Goal: Task Accomplishment & Management: Complete application form

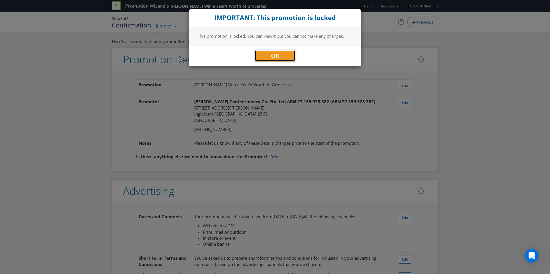
click at [281, 54] on button "OK" at bounding box center [274, 55] width 41 height 11
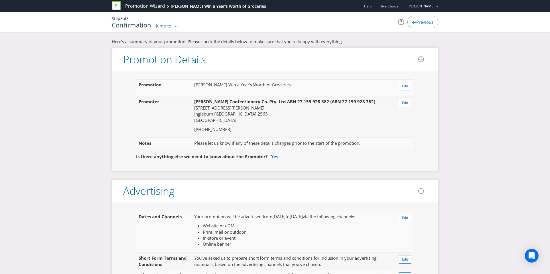
click at [343, 7] on link "[PERSON_NAME]" at bounding box center [418, 6] width 33 height 5
click at [343, 17] on strong "Logout" at bounding box center [433, 18] width 15 height 6
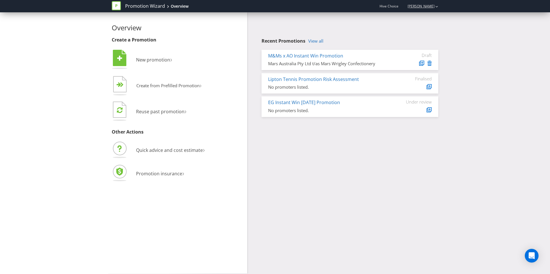
click at [437, 6] on icon "button" at bounding box center [436, 6] width 3 height 1
click at [432, 15] on strong "Logout" at bounding box center [433, 18] width 15 height 6
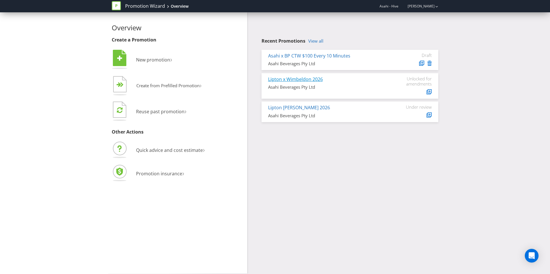
click at [310, 80] on link "Lipton x Wimbeldon 2026" at bounding box center [295, 79] width 55 height 6
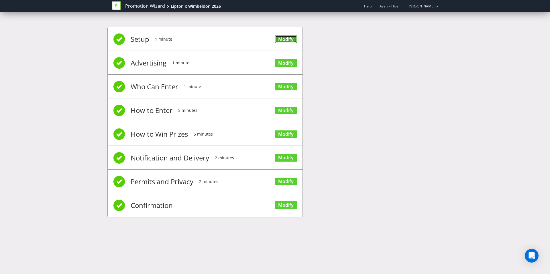
click at [281, 40] on link "Modify" at bounding box center [286, 39] width 22 height 8
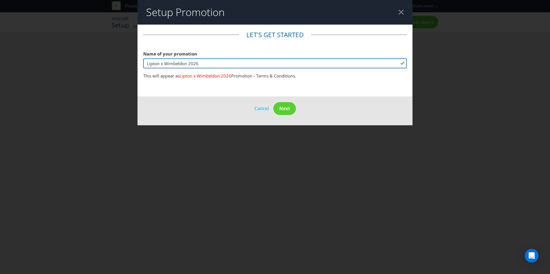
drag, startPoint x: 209, startPoint y: 65, endPoint x: 164, endPoint y: 66, distance: 45.2
click at [164, 66] on input "Lipton x Wimbeldon 2026" at bounding box center [274, 63] width 263 height 10
drag, startPoint x: 209, startPoint y: 66, endPoint x: 129, endPoint y: 67, distance: 80.7
click at [128, 67] on div "Setup Promotion Let's get started Name of your promotion Lipton x Wimbeldon 202…" at bounding box center [275, 137] width 550 height 274
drag, startPoint x: 161, startPoint y: 63, endPoint x: 122, endPoint y: 60, distance: 39.6
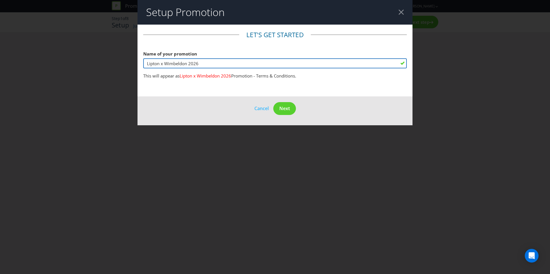
click at [122, 60] on div "Setup Promotion Let's get started Name of your promotion Lipton x Wimbeldon 202…" at bounding box center [275, 137] width 550 height 274
click at [146, 65] on input "Win a Trip" at bounding box center [274, 63] width 263 height 10
click at [230, 65] on input "Lipton x Woolworths Win a Trip" at bounding box center [274, 63] width 263 height 10
drag, startPoint x: 251, startPoint y: 62, endPoint x: 210, endPoint y: 65, distance: 40.8
click at [210, 65] on input "Lipton x Woolworths Win a Trip to One of Four Citi" at bounding box center [274, 63] width 263 height 10
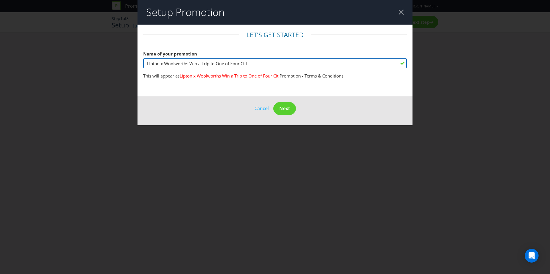
click at [258, 64] on input "Lipton x Woolworths Win a Trip to One of Four Citi" at bounding box center [274, 63] width 263 height 10
drag, startPoint x: 240, startPoint y: 65, endPoint x: 201, endPoint y: 65, distance: 38.9
click at [201, 65] on input "Lipton x Woolworths Win a Trip to One of Four Citi" at bounding box center [274, 63] width 263 height 10
type input "Lipton x Woolworths Win a 30k Trip for Two"
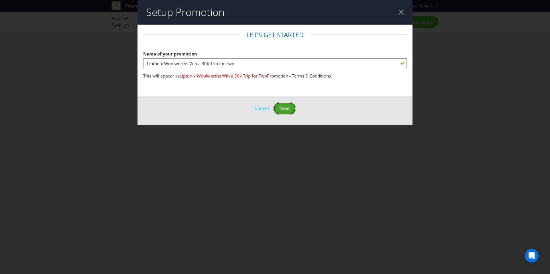
click at [284, 109] on span "Next" at bounding box center [284, 108] width 11 height 6
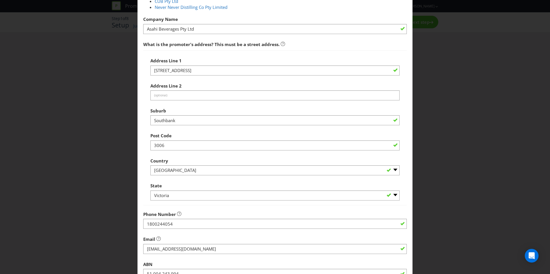
scroll to position [173, 0]
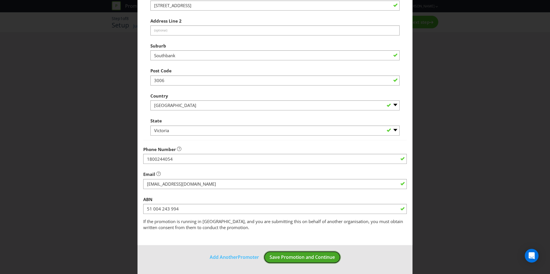
click at [295, 264] on button "Save Promotion and Continue" at bounding box center [301, 257] width 77 height 13
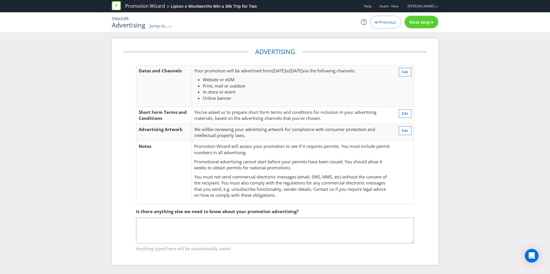
click at [419, 30] on div "Step 2 of 8 Advertising Jump to... .st0{fill-rule:evenodd;clip-rule:evenodd;} P…" at bounding box center [274, 22] width 335 height 20
click at [419, 27] on div "Next step" at bounding box center [421, 22] width 34 height 13
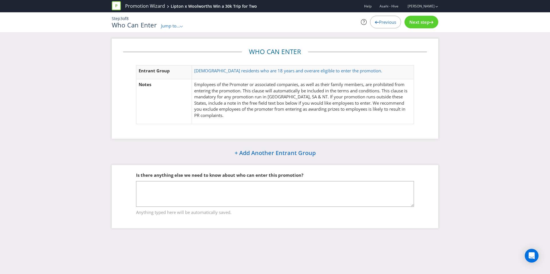
click at [419, 27] on div "Next step" at bounding box center [421, 22] width 34 height 13
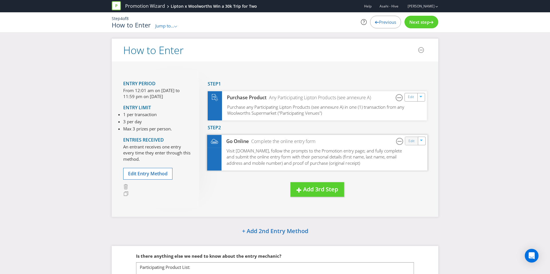
click at [407, 141] on div "Edit" at bounding box center [411, 141] width 13 height 8
click at [409, 141] on link "Edit" at bounding box center [411, 141] width 6 height 7
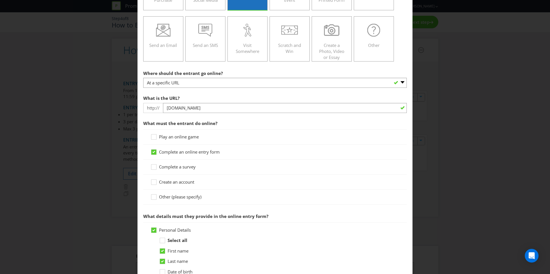
scroll to position [123, 0]
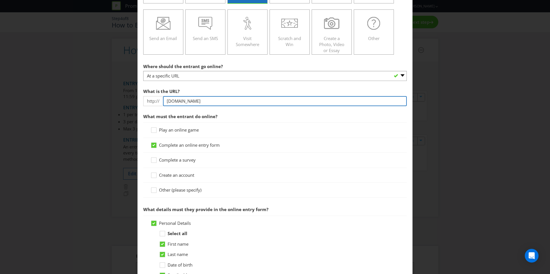
drag, startPoint x: 178, startPoint y: 102, endPoint x: 207, endPoint y: 101, distance: 28.9
click at [207, 101] on input "[DOMAIN_NAME]" at bounding box center [285, 101] width 244 height 10
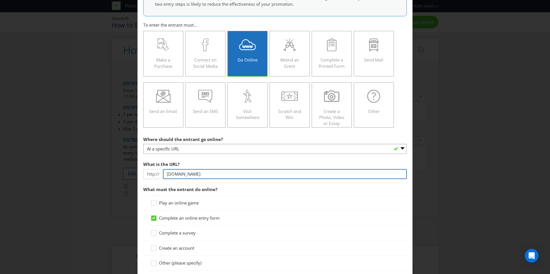
scroll to position [51, 0]
drag, startPoint x: 207, startPoint y: 173, endPoint x: 179, endPoint y: 173, distance: 28.1
click at [179, 173] on input "[DOMAIN_NAME]" at bounding box center [285, 174] width 244 height 10
drag, startPoint x: 217, startPoint y: 174, endPoint x: 178, endPoint y: 174, distance: 38.9
click at [178, 174] on input "[DOMAIN_NAME]" at bounding box center [285, 174] width 244 height 10
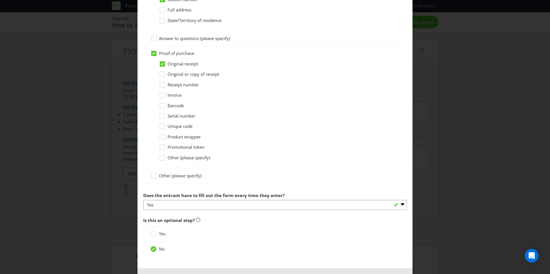
scroll to position [443, 0]
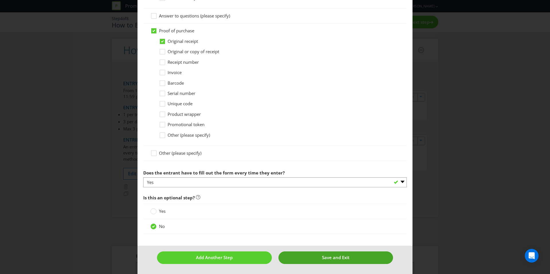
type input "[DOMAIN_NAME]"
click at [358, 259] on button "Save and Exit" at bounding box center [335, 258] width 115 height 12
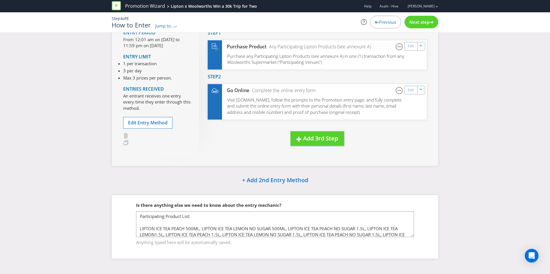
scroll to position [9, 0]
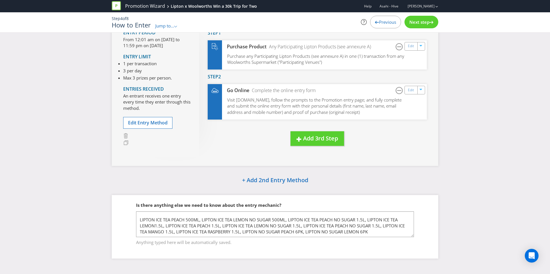
click at [410, 22] on span "Next step" at bounding box center [419, 22] width 20 height 6
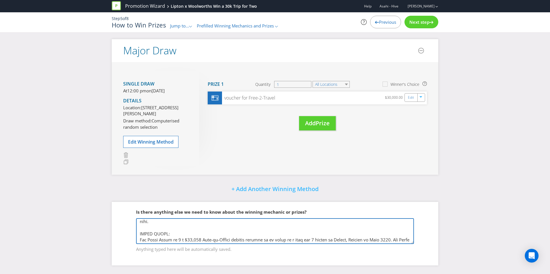
scroll to position [52, 0]
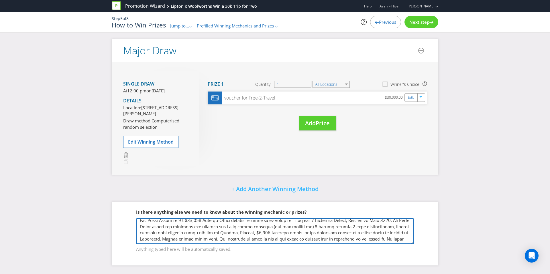
drag, startPoint x: 315, startPoint y: 224, endPoint x: 352, endPoint y: 232, distance: 37.8
click at [352, 232] on textarea at bounding box center [275, 231] width 278 height 26
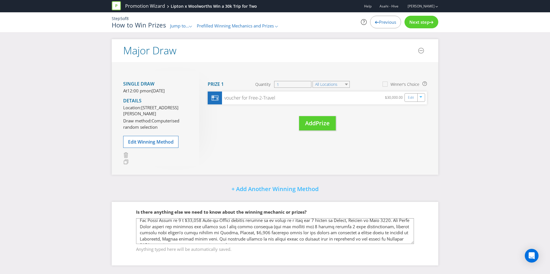
click at [272, 244] on div "Anything typed here will be automatically saved." at bounding box center [275, 248] width 278 height 9
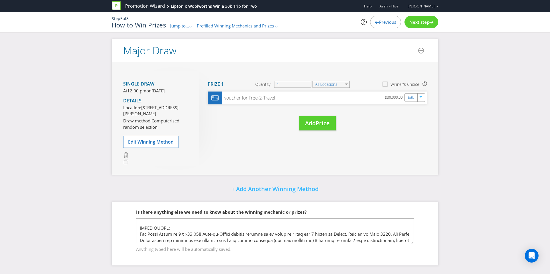
scroll to position [33, 0]
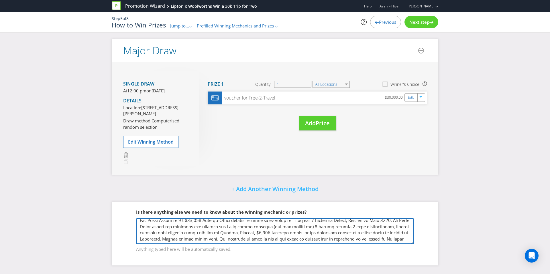
drag, startPoint x: 141, startPoint y: 233, endPoint x: 320, endPoint y: 238, distance: 179.8
click at [320, 238] on textarea at bounding box center [275, 231] width 278 height 26
paste textarea "• Return economy airfares for 2 people from winners nearest Australian capital …"
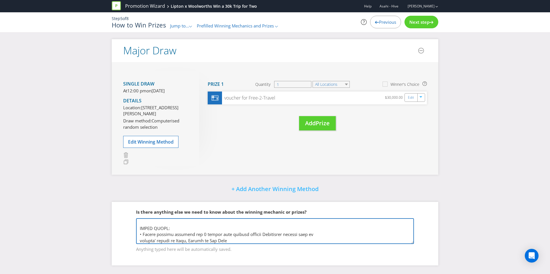
scroll to position [38, 0]
click at [142, 229] on textarea at bounding box center [275, 231] width 278 height 26
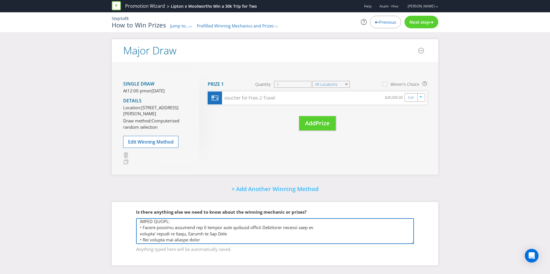
click at [208, 228] on textarea at bounding box center [275, 231] width 278 height 26
click at [234, 229] on textarea at bounding box center [275, 231] width 278 height 26
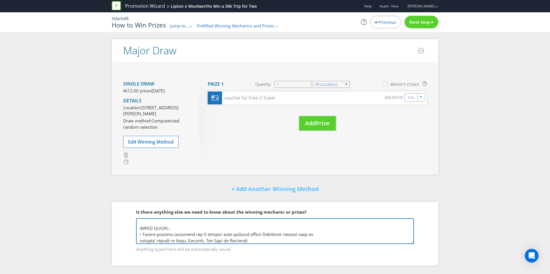
scroll to position [46, 0]
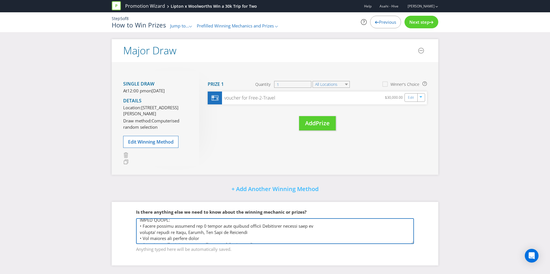
type textarea "LOREMIP DOL: Sitam cons ad e seddo ei 3748 tem-incididunt ‘utlabor etdolor’ mag…"
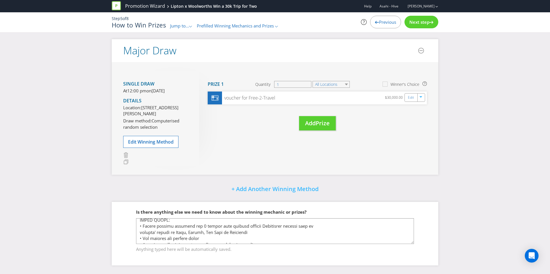
click at [411, 23] on span "Next step" at bounding box center [419, 22] width 20 height 6
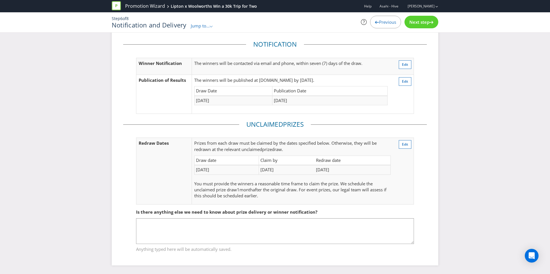
click at [411, 23] on span "Next step" at bounding box center [419, 22] width 20 height 6
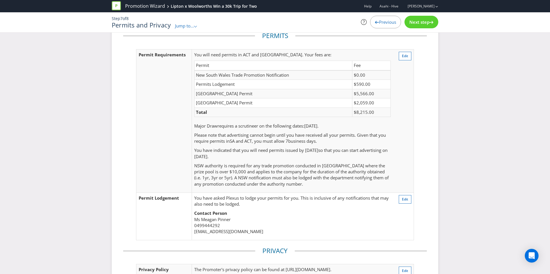
scroll to position [116, 0]
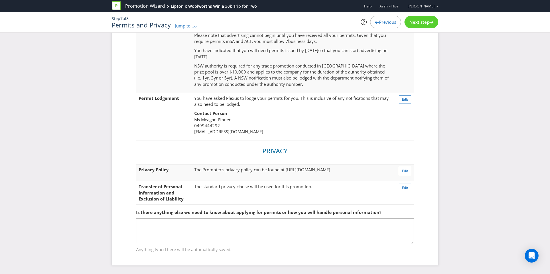
click at [411, 23] on span "Next step" at bounding box center [419, 22] width 20 height 6
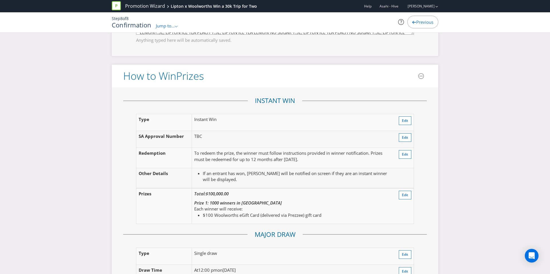
scroll to position [659, 0]
click at [400, 156] on button "Edit" at bounding box center [404, 154] width 13 height 9
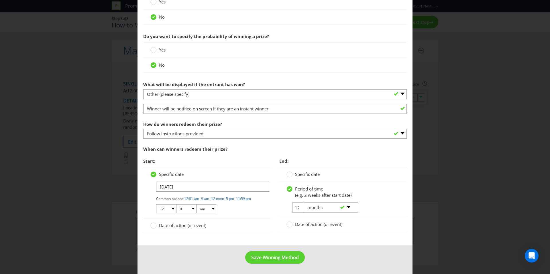
scroll to position [237, 0]
click at [298, 205] on input "12" at bounding box center [298, 208] width 13 height 10
click at [301, 205] on div "-- Please select -- days weeks months years" at bounding box center [328, 208] width 58 height 10
click at [300, 205] on div "-- Please select -- days weeks months years" at bounding box center [328, 208] width 58 height 10
click at [308, 218] on div "Date of action (or event)" at bounding box center [342, 225] width 127 height 15
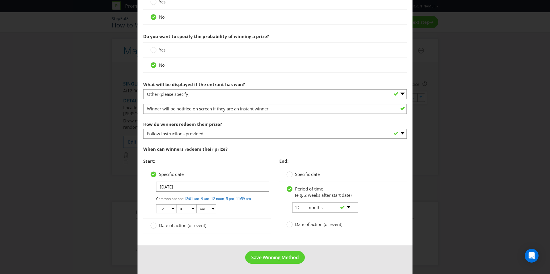
click at [308, 218] on div "Date of action (or event)" at bounding box center [342, 225] width 127 height 15
click at [310, 222] on span "Date of action (or event)" at bounding box center [318, 225] width 47 height 6
click at [0, 0] on input "Date of action (or event)" at bounding box center [0, 0] width 0 height 0
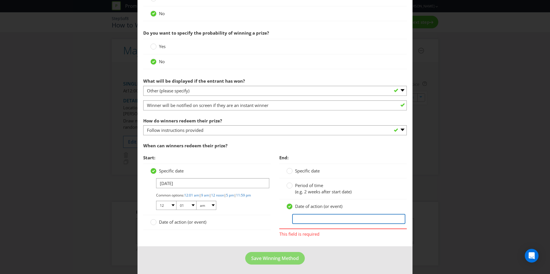
click at [320, 217] on input "text" at bounding box center [348, 219] width 113 height 10
type input "6 Months after the Promotional Period Ends"
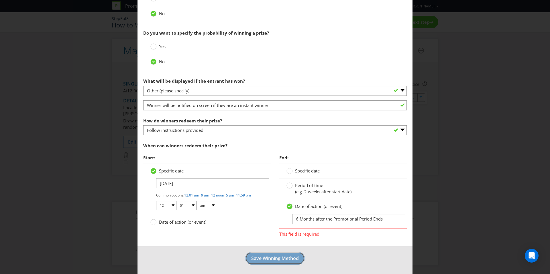
click at [277, 258] on span "Save Winning Method" at bounding box center [275, 258] width 48 height 6
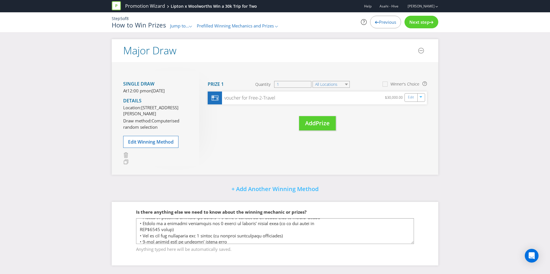
scroll to position [95, 0]
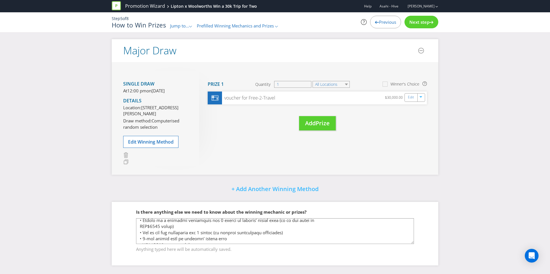
click at [413, 24] on span "Next step" at bounding box center [419, 22] width 20 height 6
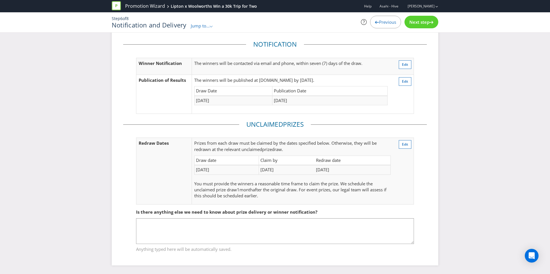
click at [412, 21] on span "Next step" at bounding box center [419, 22] width 20 height 6
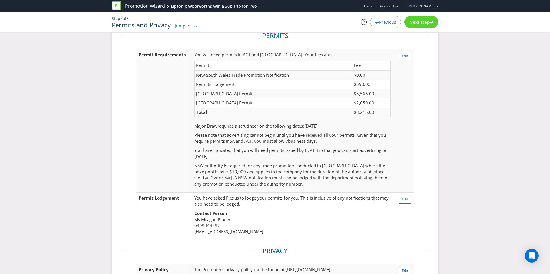
scroll to position [116, 0]
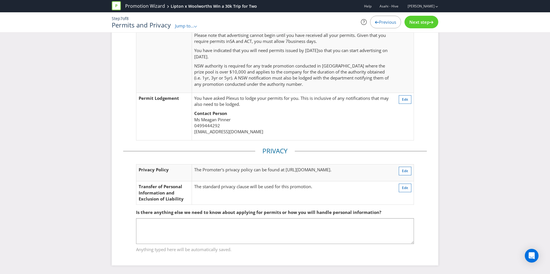
click at [412, 21] on span "Next step" at bounding box center [419, 22] width 20 height 6
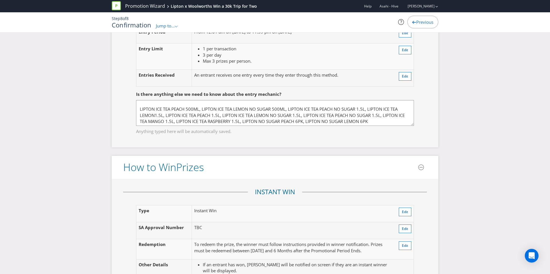
scroll to position [9, 0]
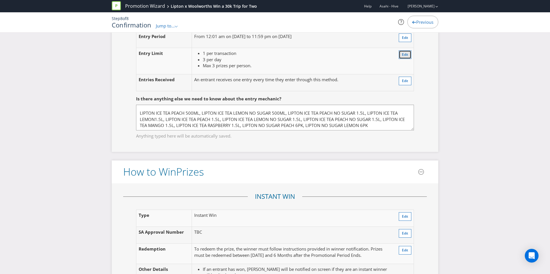
click at [406, 55] on span "Edit" at bounding box center [405, 54] width 6 height 5
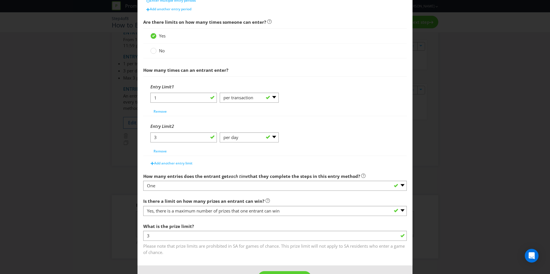
scroll to position [197, 0]
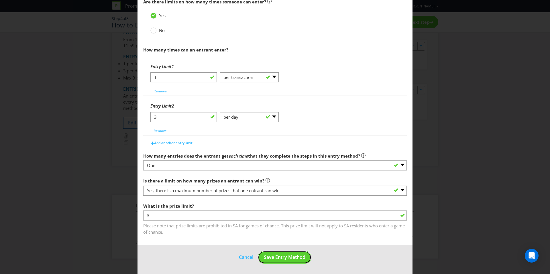
click at [279, 256] on span "Save Entry Method" at bounding box center [285, 257] width 42 height 6
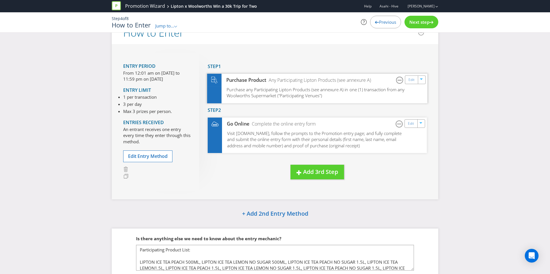
scroll to position [17, 0]
click at [375, 23] on icon at bounding box center [377, 22] width 4 height 3
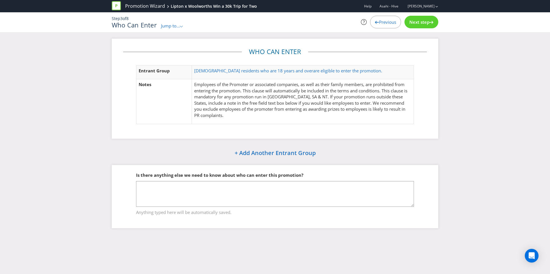
click at [417, 21] on span "Next step" at bounding box center [419, 22] width 20 height 6
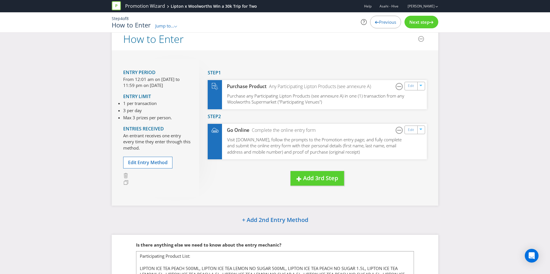
scroll to position [12, 0]
click at [143, 159] on span "Edit Entry Method" at bounding box center [148, 162] width 40 height 6
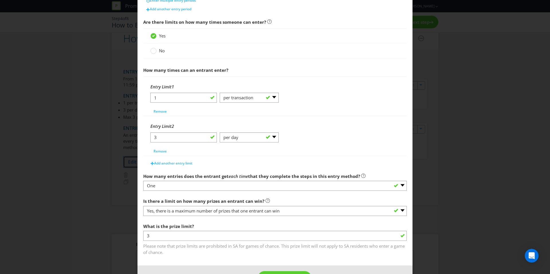
scroll to position [183, 0]
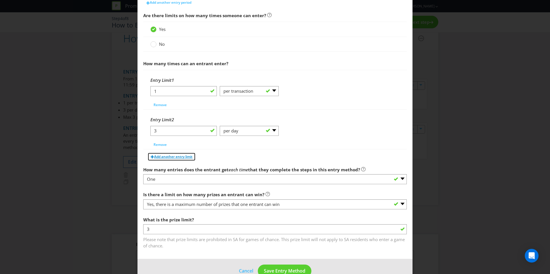
click at [180, 160] on button "Add another entry limit" at bounding box center [171, 157] width 48 height 9
select select "PER_TRANSACTION"
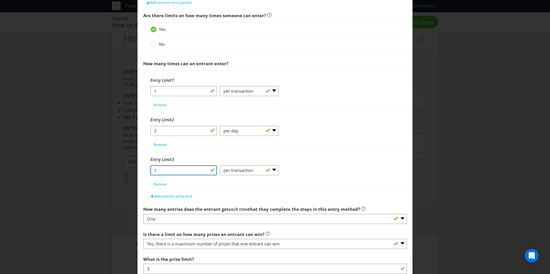
click at [194, 169] on input "1" at bounding box center [183, 170] width 66 height 10
click at [158, 185] on span "Remove" at bounding box center [159, 184] width 13 height 5
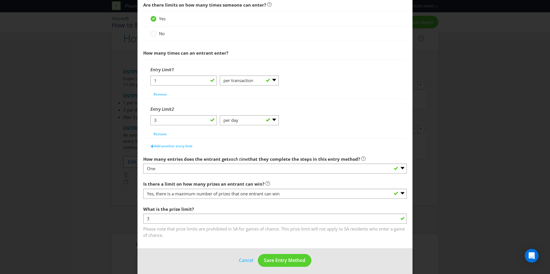
scroll to position [197, 0]
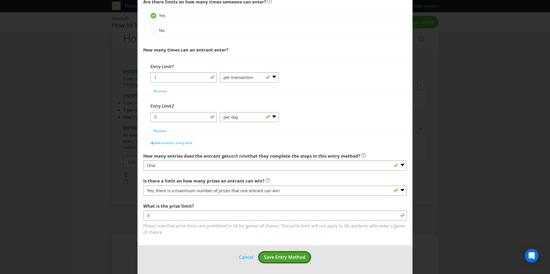
click at [281, 254] on span "Save Entry Method" at bounding box center [285, 257] width 42 height 6
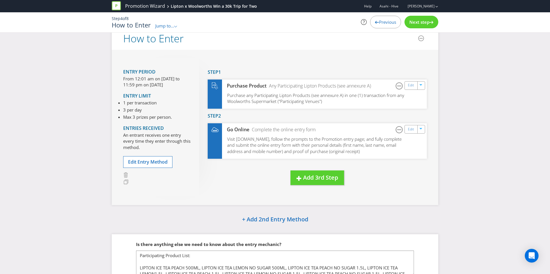
scroll to position [51, 0]
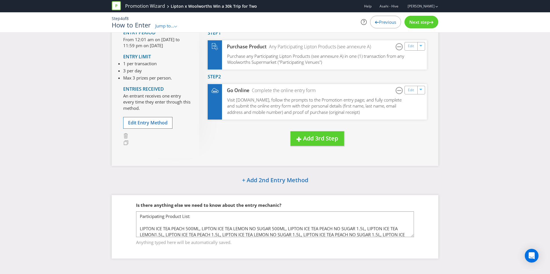
click at [421, 27] on div "Next step" at bounding box center [421, 22] width 34 height 13
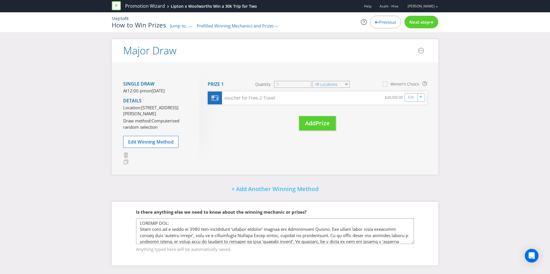
scroll to position [239, 0]
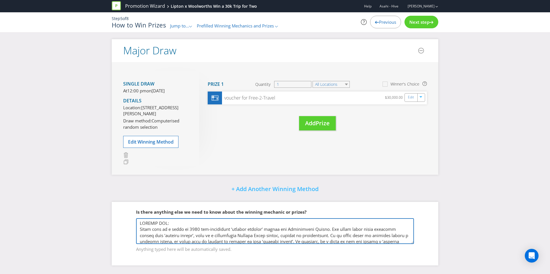
click at [138, 223] on textarea at bounding box center [275, 231] width 278 height 26
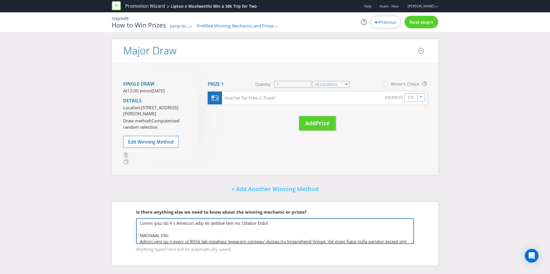
drag, startPoint x: 276, startPoint y: 224, endPoint x: 86, endPoint y: 223, distance: 190.6
click at [86, 223] on div "Did You Know Want to make your prizing budget work harder? Increase your prize …" at bounding box center [275, 43] width 550 height 462
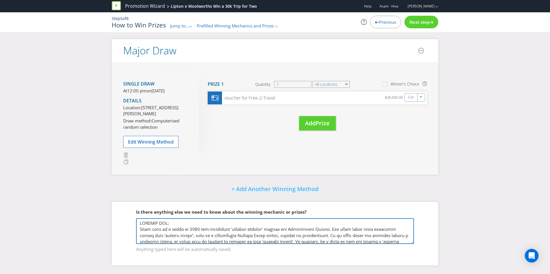
type textarea "LOREMIP DOL: Sitam cons ad e seddo ei 3748 tem-incididunt ‘utlabor etdolor’ mag…"
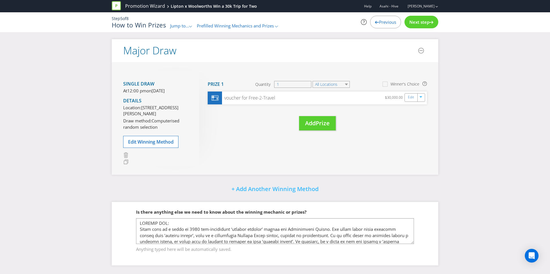
click at [387, 25] on span "Previous" at bounding box center [387, 22] width 17 height 6
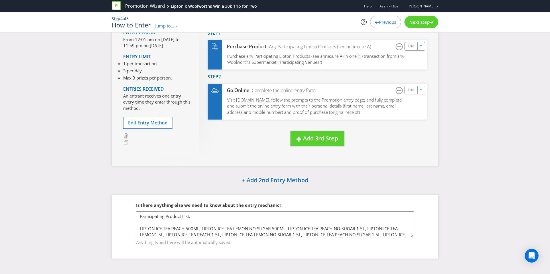
scroll to position [51, 0]
click at [421, 25] on div "Next step" at bounding box center [421, 22] width 34 height 13
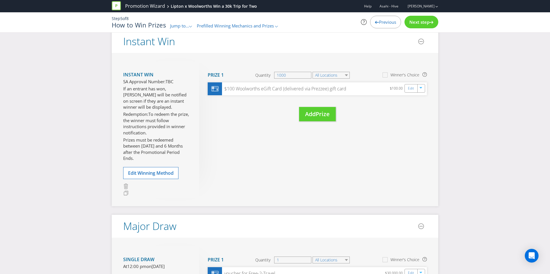
scroll to position [239, 0]
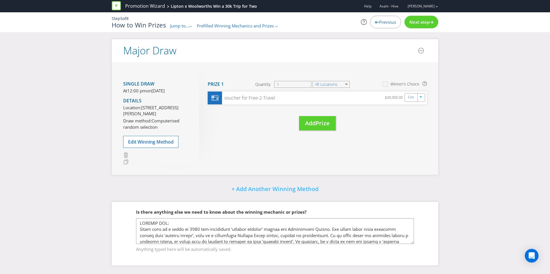
click at [421, 25] on span "Next step" at bounding box center [419, 22] width 20 height 6
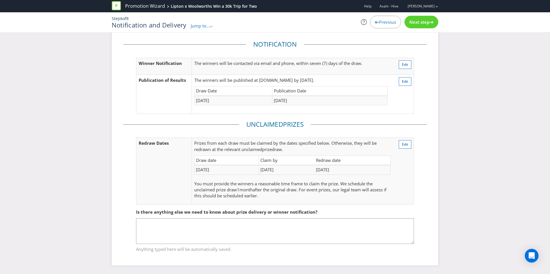
click at [421, 25] on span "Next step" at bounding box center [419, 22] width 20 height 6
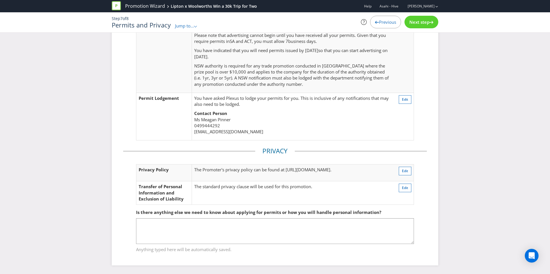
click at [421, 25] on span "Next step" at bounding box center [419, 22] width 20 height 6
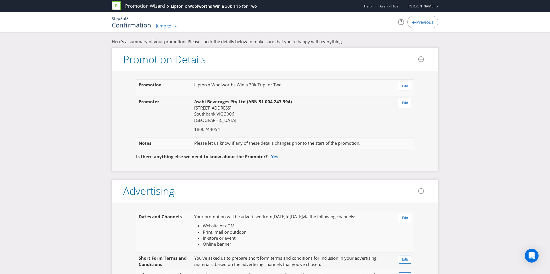
click at [317, 115] on p "Asahi Beverages Pty Ltd (ABN 51 004 243 994) [STREET_ADDRESS]" at bounding box center [290, 111] width 193 height 25
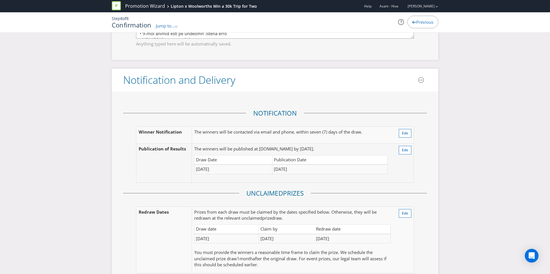
scroll to position [1064, 0]
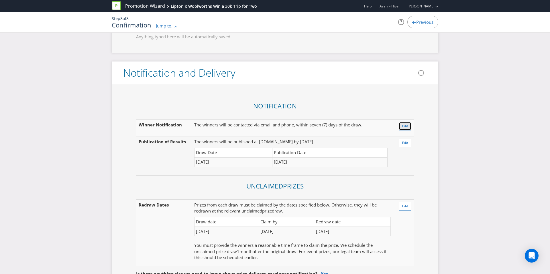
click at [401, 128] on button "Edit" at bounding box center [404, 126] width 13 height 9
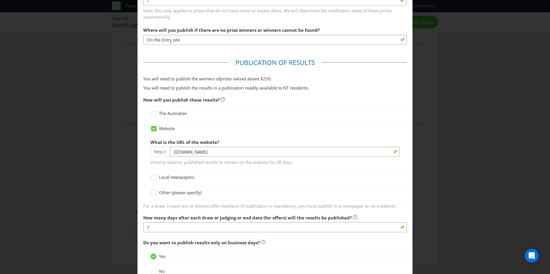
scroll to position [246, 0]
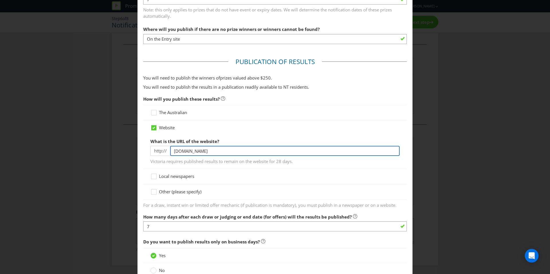
drag, startPoint x: 235, startPoint y: 150, endPoint x: 170, endPoint y: 148, distance: 65.0
click at [170, 148] on input "[DOMAIN_NAME]" at bounding box center [284, 151] width 229 height 10
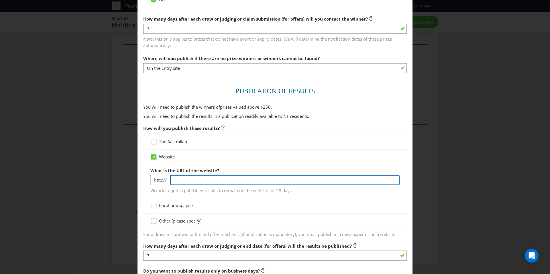
scroll to position [194, 0]
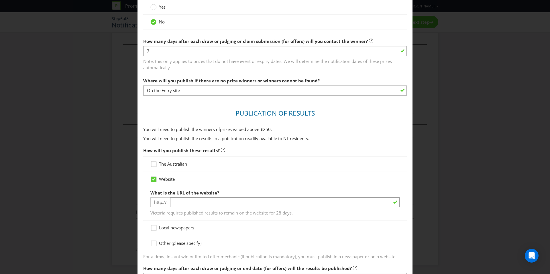
click at [170, 242] on div "The Australian Website What is the URL of the website? http:// Victoria require…" at bounding box center [274, 204] width 263 height 95
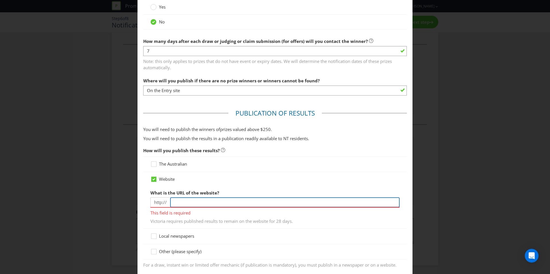
click at [179, 204] on input "text" at bounding box center [284, 203] width 229 height 10
type input "[DOMAIN_NAME]"
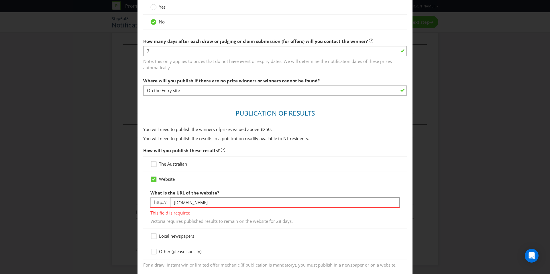
click at [236, 189] on div "What is the URL of the website? http:// [DOMAIN_NAME] This field is required Vi…" at bounding box center [274, 205] width 249 height 37
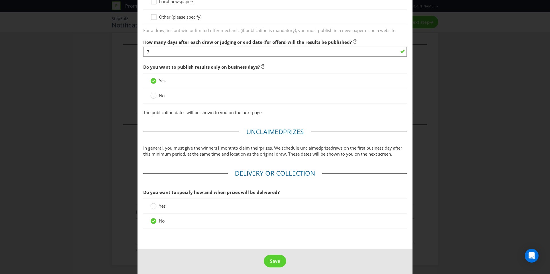
scroll to position [424, 0]
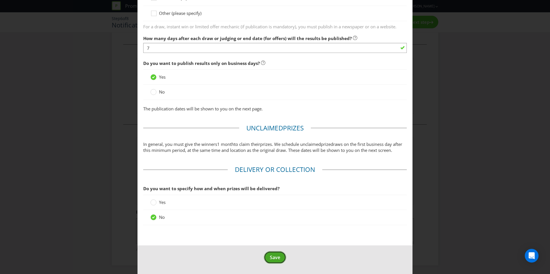
click at [275, 256] on span "Save" at bounding box center [275, 257] width 10 height 6
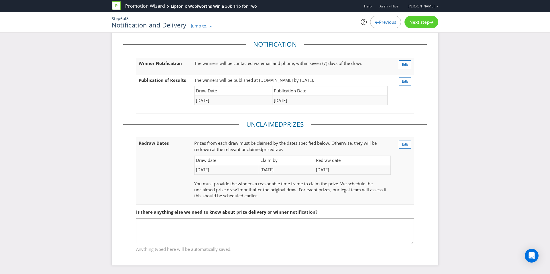
click at [420, 22] on span "Next step" at bounding box center [419, 22] width 20 height 6
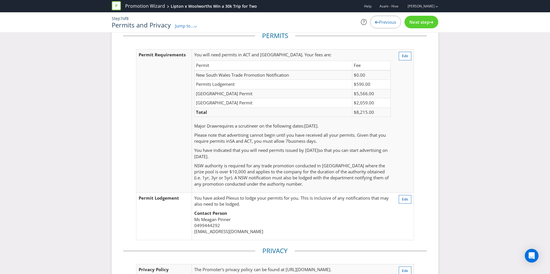
click at [420, 22] on span "Next step" at bounding box center [419, 22] width 20 height 6
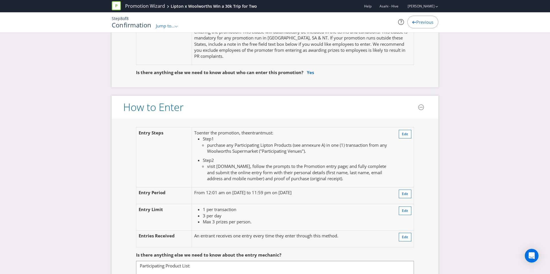
scroll to position [407, 0]
drag, startPoint x: 217, startPoint y: 166, endPoint x: 252, endPoint y: 166, distance: 35.8
click at [252, 166] on span "visit [DOMAIN_NAME], follow the prompts to the Promotion entry page; and fully …" at bounding box center [296, 172] width 179 height 18
drag, startPoint x: 252, startPoint y: 166, endPoint x: 256, endPoint y: 166, distance: 3.4
click at [254, 166] on span "visit [DOMAIN_NAME], follow the prompts to the Promotion entry page; and fully …" at bounding box center [296, 172] width 179 height 18
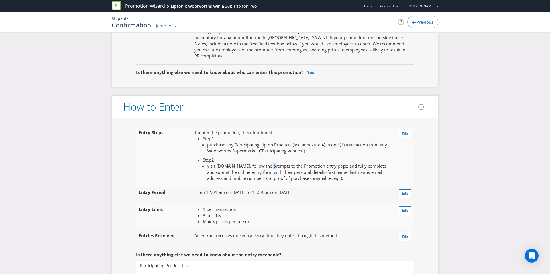
click at [273, 166] on span "visit [DOMAIN_NAME], follow the prompts to the Promotion entry page; and fully …" at bounding box center [296, 172] width 179 height 18
click at [272, 166] on span "visit [DOMAIN_NAME], follow the prompts to the Promotion entry page; and fully …" at bounding box center [296, 172] width 179 height 18
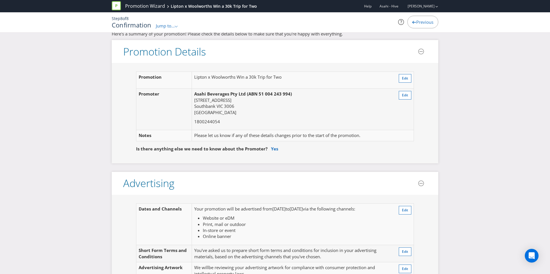
scroll to position [0, 0]
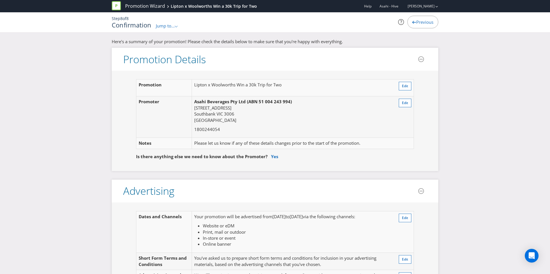
click at [160, 26] on span "Jump to..." at bounding box center [165, 26] width 19 height 6
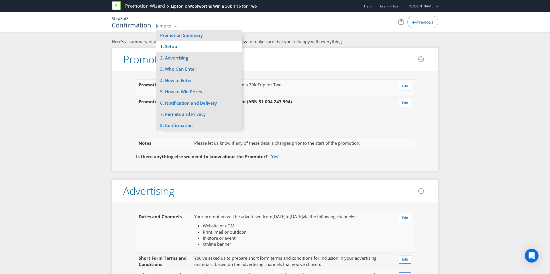
click at [173, 44] on li "1. Setup" at bounding box center [199, 46] width 86 height 11
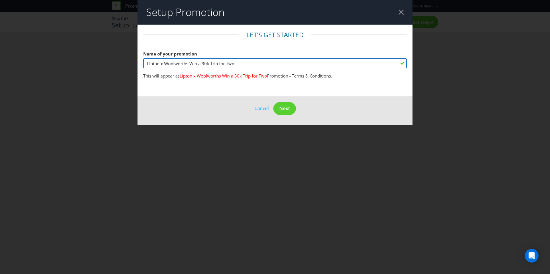
drag, startPoint x: 243, startPoint y: 65, endPoint x: 92, endPoint y: 60, distance: 150.9
click at [92, 60] on div "Setup Promotion Let's get started Name of your promotion Lipton x Woolworths Wi…" at bounding box center [275, 137] width 550 height 274
click at [234, 63] on input "Woolworths x Lipton Win a Trip to" at bounding box center [274, 63] width 263 height 10
paste input "to [GEOGRAPHIC_DATA], [GEOGRAPHIC_DATA], [GEOGRAPHIC_DATA]"
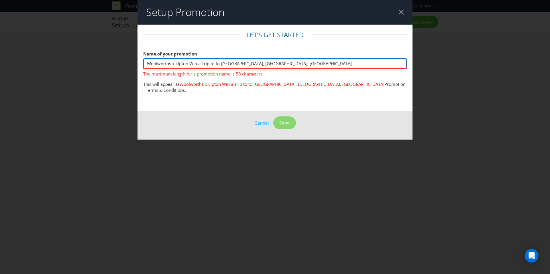
click at [250, 64] on input "Woolworths x Lipton Win a Trip to to [GEOGRAPHIC_DATA], [GEOGRAPHIC_DATA], [GEO…" at bounding box center [274, 63] width 263 height 10
click at [232, 65] on input "Woolworths x Lipton Win a Trip to to [GEOGRAPHIC_DATA], [GEOGRAPHIC_DATA] [GEOG…" at bounding box center [274, 63] width 263 height 10
click at [249, 64] on input "Woolworths x Lipton Win a Trip to to [GEOGRAPHIC_DATA] [GEOGRAPHIC_DATA] [GEOGR…" at bounding box center [274, 63] width 263 height 10
drag, startPoint x: 266, startPoint y: 63, endPoint x: 210, endPoint y: 62, distance: 55.5
click at [210, 62] on input "Woolworths x Lipton Win a Trip to to [GEOGRAPHIC_DATA] [GEOGRAPHIC_DATA] or [GE…" at bounding box center [274, 63] width 263 height 10
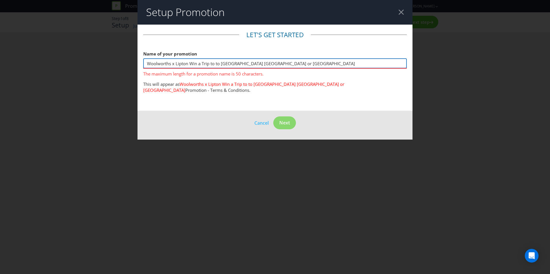
click at [272, 62] on input "Woolworths x Lipton Win a Trip to to [GEOGRAPHIC_DATA] [GEOGRAPHIC_DATA] or [GE…" at bounding box center [274, 63] width 263 height 10
drag, startPoint x: 266, startPoint y: 63, endPoint x: 214, endPoint y: 62, distance: 53.0
click at [214, 62] on input "Woolworths x Lipton Win a Trip to to [GEOGRAPHIC_DATA] [GEOGRAPHIC_DATA] or [GE…" at bounding box center [274, 63] width 263 height 10
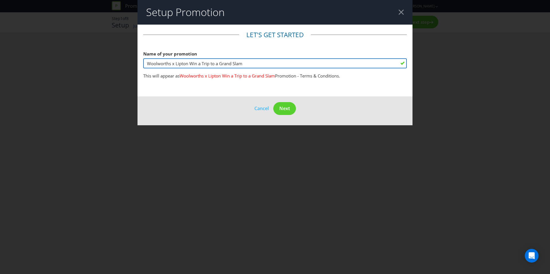
click at [209, 64] on input "Woolworths x Lipton Win a Trip to a Grand Slam" at bounding box center [274, 63] width 263 height 10
type input "Woolworths x Lipton Win a Trip to a Grand Slam"
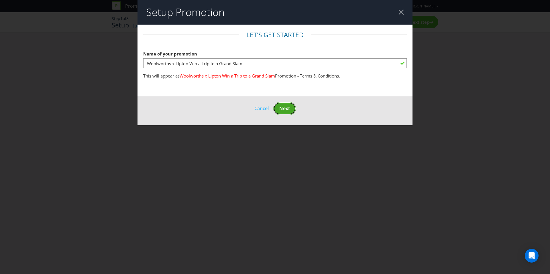
click at [287, 114] on button "Next" at bounding box center [284, 108] width 23 height 13
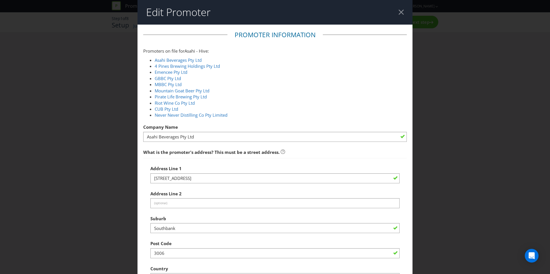
click at [402, 13] on div at bounding box center [400, 11] width 5 height 5
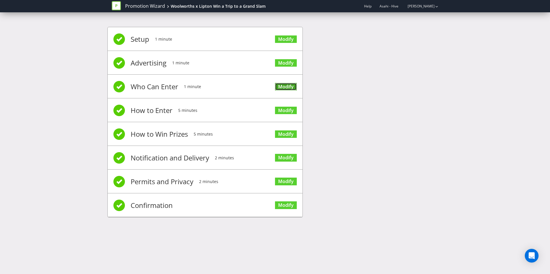
click at [286, 88] on link "Modify" at bounding box center [286, 87] width 22 height 8
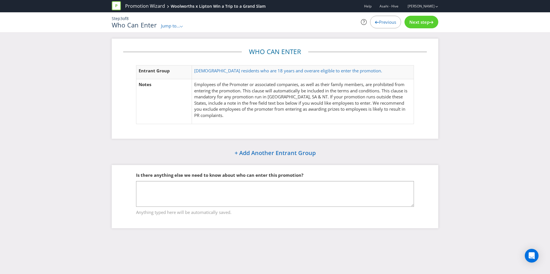
click at [427, 20] on span "Next step" at bounding box center [419, 22] width 20 height 6
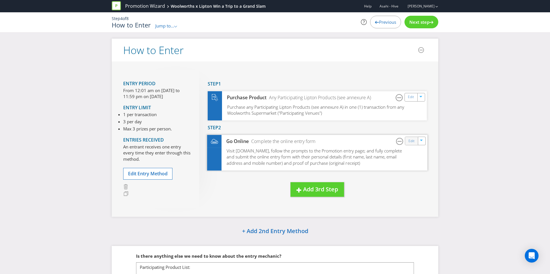
click at [406, 143] on div "Edit" at bounding box center [411, 141] width 13 height 8
click at [410, 140] on link "Edit" at bounding box center [411, 141] width 6 height 7
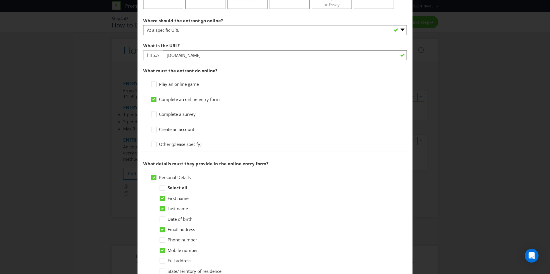
scroll to position [179, 0]
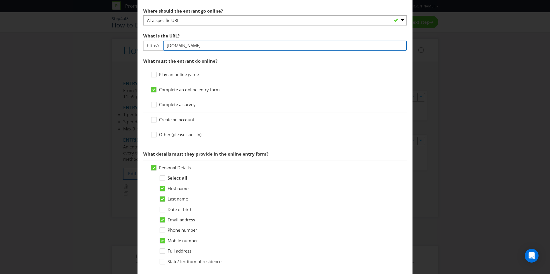
drag, startPoint x: 207, startPoint y: 45, endPoint x: 194, endPoint y: 45, distance: 13.2
click at [194, 45] on input "[DOMAIN_NAME]" at bounding box center [285, 46] width 244 height 10
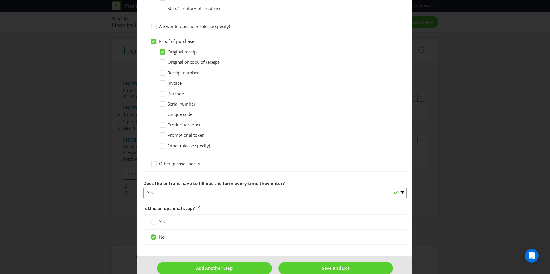
scroll to position [443, 0]
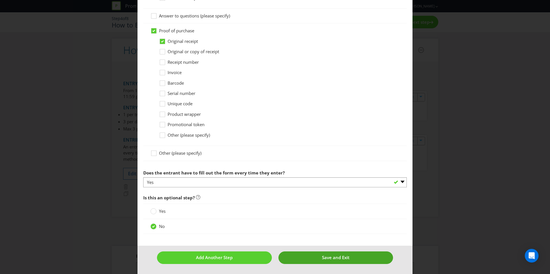
type input "[DOMAIN_NAME]"
click at [325, 262] on button "Save and Exit" at bounding box center [335, 258] width 115 height 12
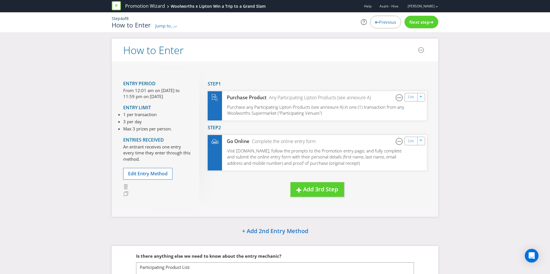
click at [416, 28] on div "Next step" at bounding box center [421, 22] width 34 height 13
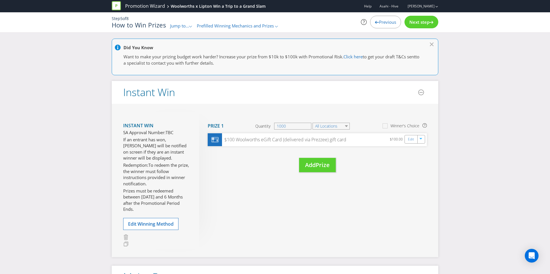
click at [416, 28] on div "Next step" at bounding box center [421, 22] width 34 height 13
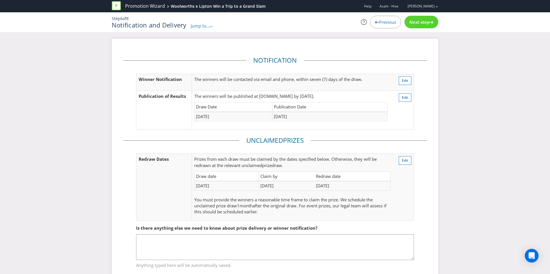
click at [416, 28] on div "Next step" at bounding box center [421, 22] width 34 height 13
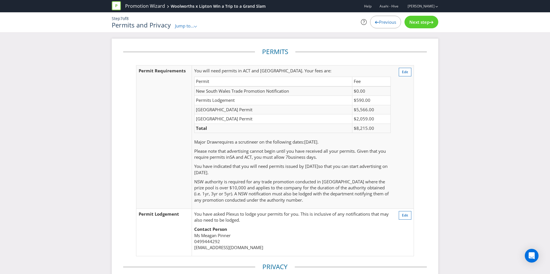
click at [393, 27] on div "Previous" at bounding box center [385, 22] width 31 height 13
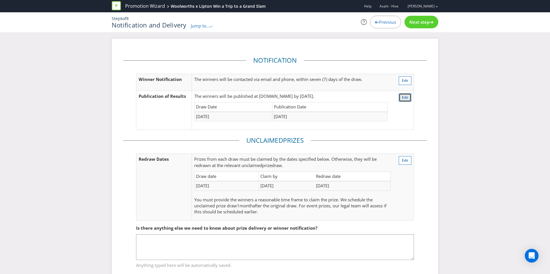
click at [406, 95] on span "Edit" at bounding box center [405, 97] width 6 height 5
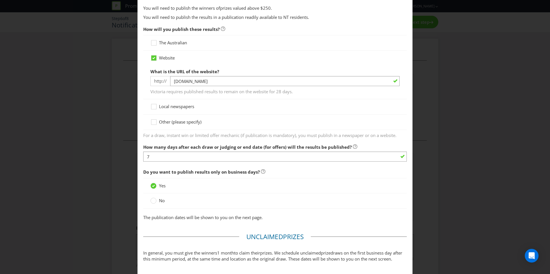
scroll to position [293, 0]
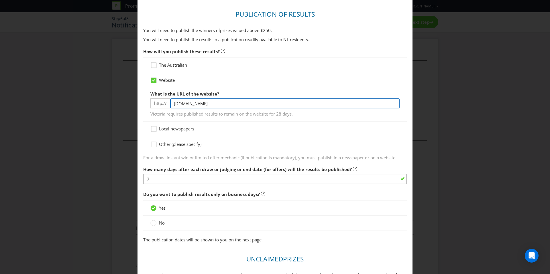
drag, startPoint x: 226, startPoint y: 103, endPoint x: 213, endPoint y: 103, distance: 12.9
click at [213, 103] on input "[DOMAIN_NAME]" at bounding box center [284, 103] width 229 height 10
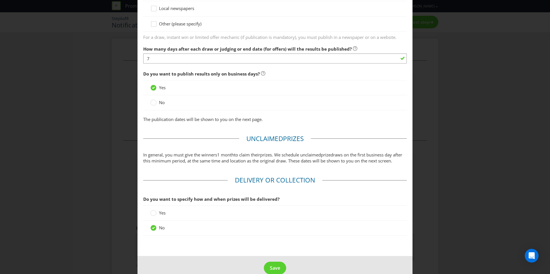
scroll to position [424, 0]
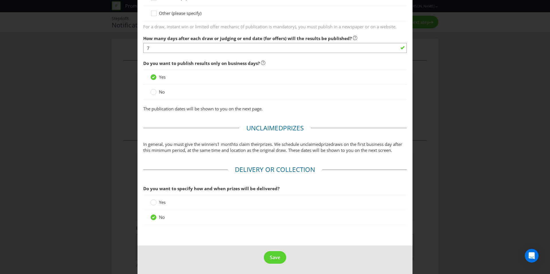
type input "[DOMAIN_NAME]"
click at [275, 254] on span "Save" at bounding box center [275, 257] width 10 height 6
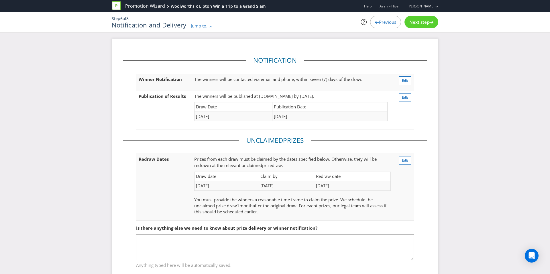
click at [416, 31] on div "Step 6 of 8 Notification and Delivery Jump to... .st0{fill-rule:evenodd;clip-ru…" at bounding box center [274, 22] width 335 height 20
click at [416, 28] on div "Next step" at bounding box center [421, 22] width 34 height 13
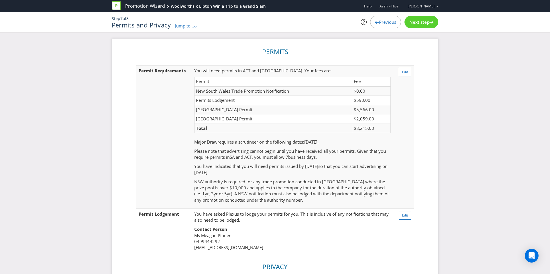
click at [416, 28] on div "Next step" at bounding box center [421, 22] width 34 height 13
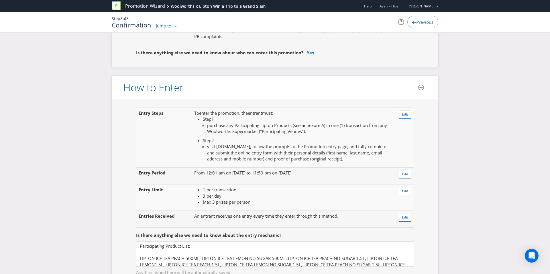
scroll to position [428, 0]
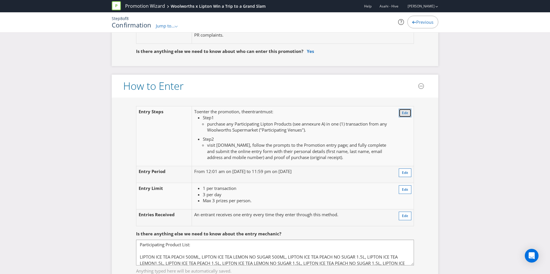
click at [404, 113] on span "Edit" at bounding box center [405, 112] width 6 height 5
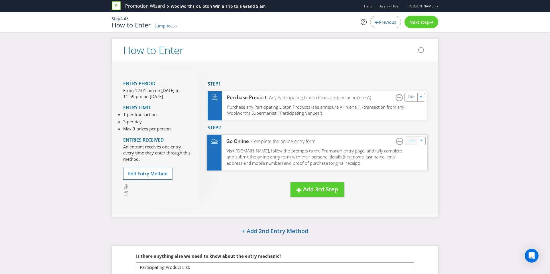
click at [409, 142] on link "Edit" at bounding box center [411, 141] width 6 height 7
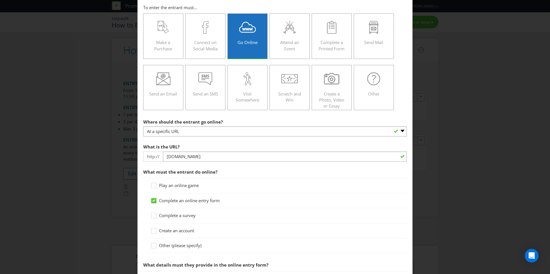
scroll to position [70, 0]
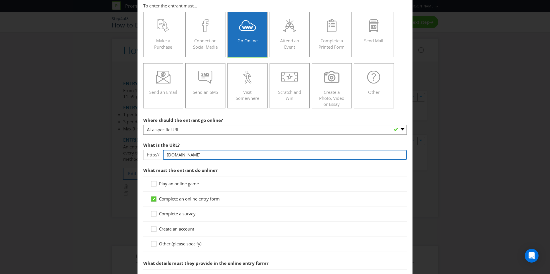
click at [167, 155] on input "[DOMAIN_NAME]" at bounding box center [285, 155] width 244 height 10
click at [218, 155] on input "[DOMAIN_NAME]" at bounding box center [285, 155] width 244 height 10
type input "[DOMAIN_NAME]"
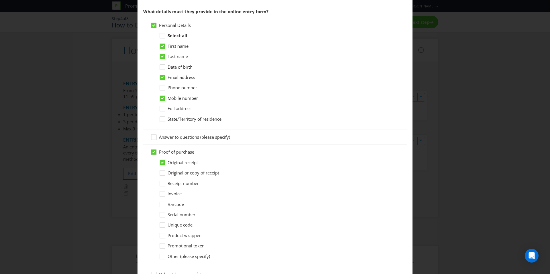
scroll to position [443, 0]
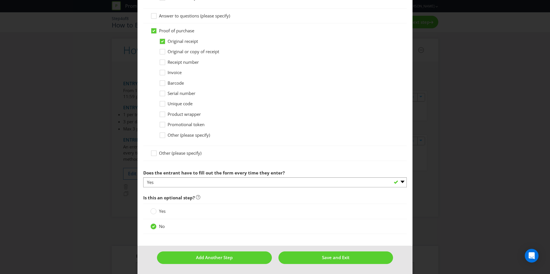
click at [314, 264] on footer "Add Another Step Save and Exit" at bounding box center [274, 260] width 275 height 28
click at [314, 263] on button "Save and Exit" at bounding box center [335, 258] width 115 height 12
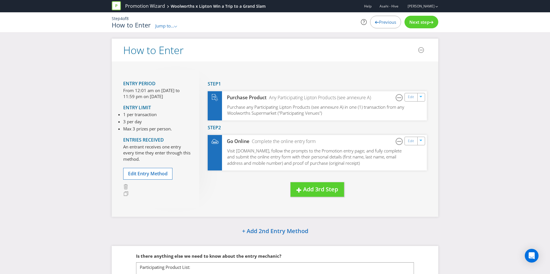
click at [421, 27] on div "Next step" at bounding box center [421, 22] width 34 height 13
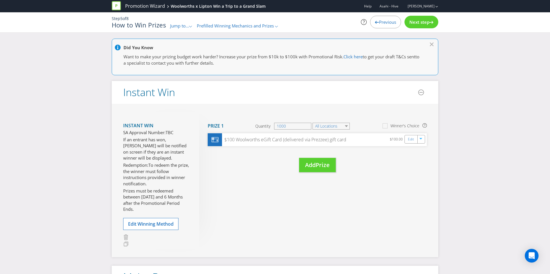
click at [421, 27] on div "Next step" at bounding box center [421, 22] width 34 height 13
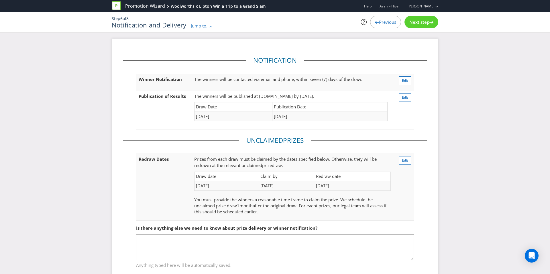
click at [421, 27] on div "Next step" at bounding box center [421, 22] width 34 height 13
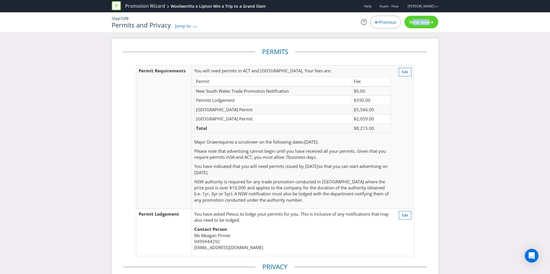
click at [421, 27] on div "Next step" at bounding box center [421, 22] width 34 height 13
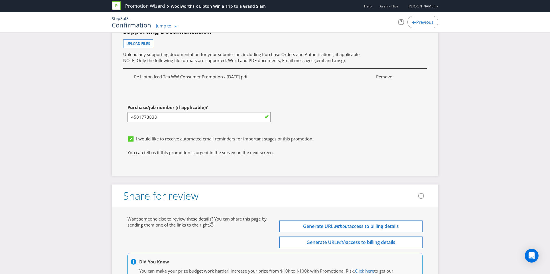
scroll to position [2330, 0]
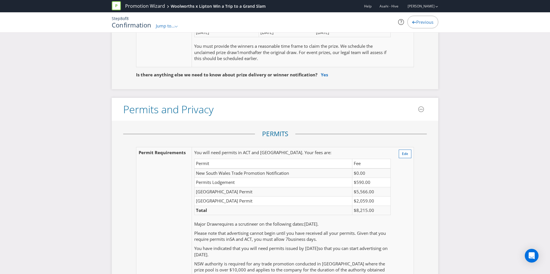
click at [416, 20] on span "Previous" at bounding box center [424, 22] width 17 height 6
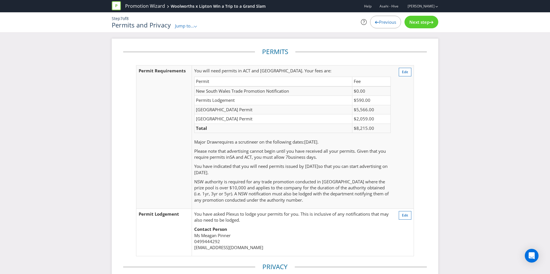
click at [387, 24] on span "Previous" at bounding box center [387, 22] width 17 height 6
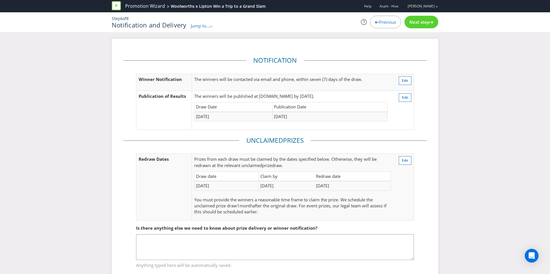
scroll to position [16, 0]
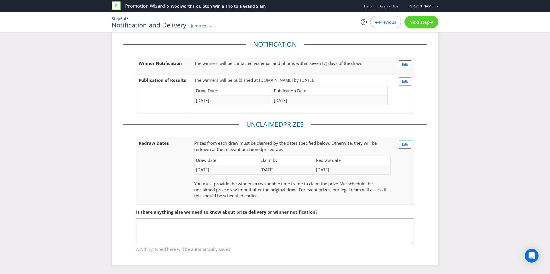
click at [382, 20] on span "Previous" at bounding box center [387, 22] width 17 height 6
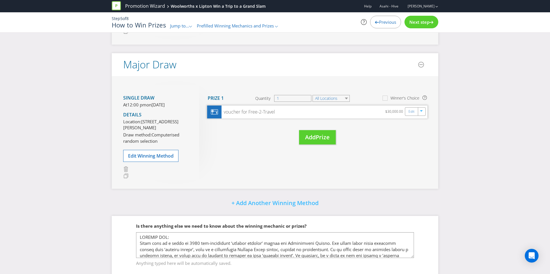
scroll to position [215, 0]
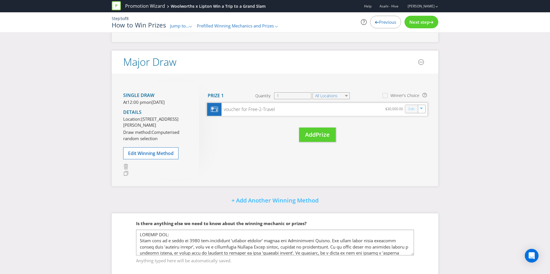
click at [410, 111] on link "Edit" at bounding box center [411, 109] width 6 height 7
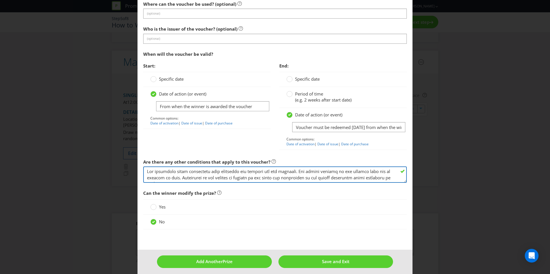
drag, startPoint x: 147, startPoint y: 171, endPoint x: 218, endPoint y: 171, distance: 71.0
click at [218, 171] on textarea at bounding box center [274, 175] width 263 height 16
click at [217, 176] on textarea at bounding box center [274, 175] width 263 height 16
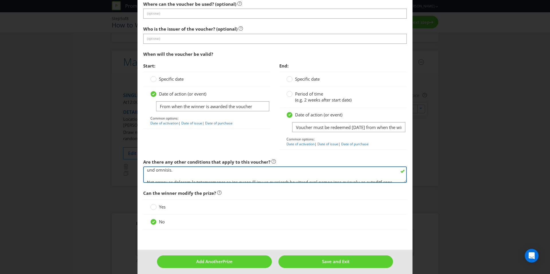
scroll to position [0, 0]
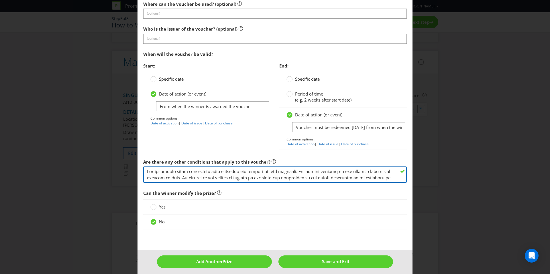
drag, startPoint x: 214, startPoint y: 176, endPoint x: 150, endPoint y: 176, distance: 64.7
click at [150, 176] on textarea at bounding box center [274, 175] width 263 height 16
click at [152, 174] on textarea at bounding box center [274, 175] width 263 height 16
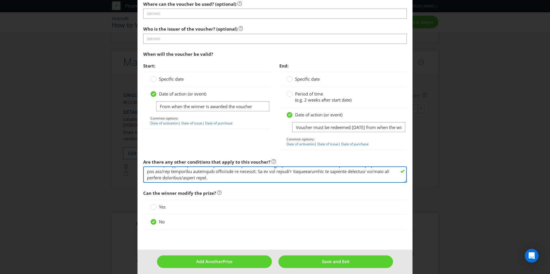
drag, startPoint x: 147, startPoint y: 174, endPoint x: 336, endPoint y: 206, distance: 192.2
click at [336, 206] on fieldset "Is this a voucher or a gift card? Voucher Gift Card What will the voucher be us…" at bounding box center [274, 29] width 263 height 413
paste textarea "TERMS AND CONDITIONS INTERNATIONAL All travel is subject to availability at all…"
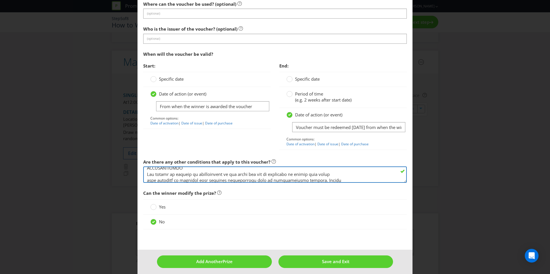
scroll to position [33, 0]
type textarea "Any ancillary costs associated with redeeming the voucher are not included. Any…"
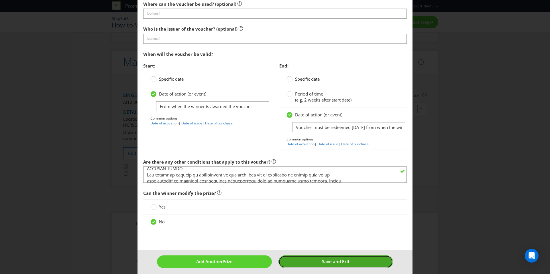
click at [319, 259] on button "Save and Exit" at bounding box center [335, 262] width 115 height 12
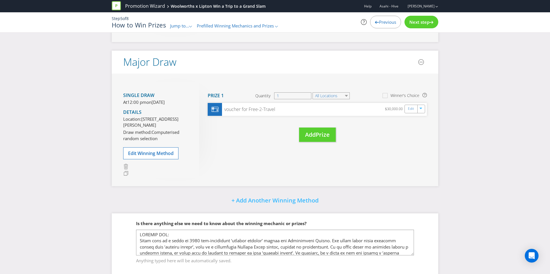
click at [423, 25] on div "Next step" at bounding box center [421, 22] width 34 height 13
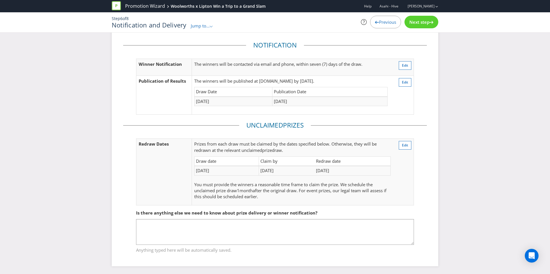
click at [423, 25] on div "Next step" at bounding box center [421, 22] width 34 height 13
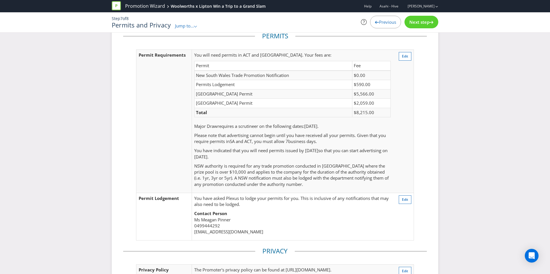
click at [423, 25] on div "Next step" at bounding box center [421, 22] width 34 height 13
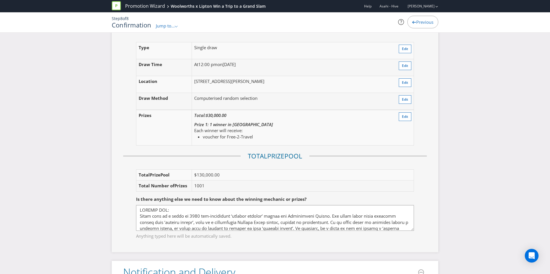
scroll to position [859, 0]
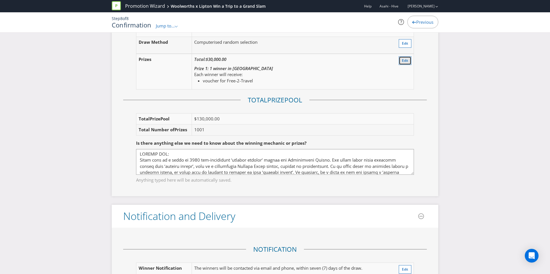
click at [404, 56] on button "Edit" at bounding box center [404, 60] width 13 height 9
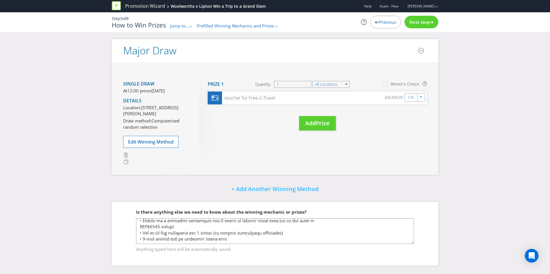
scroll to position [95, 0]
click at [410, 94] on link "Edit" at bounding box center [411, 97] width 6 height 7
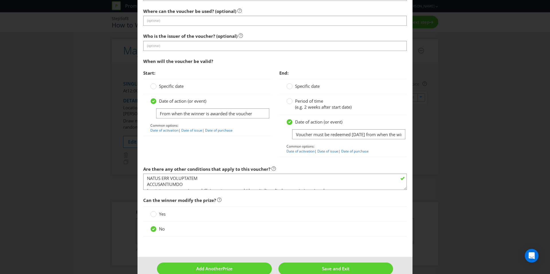
scroll to position [24, 0]
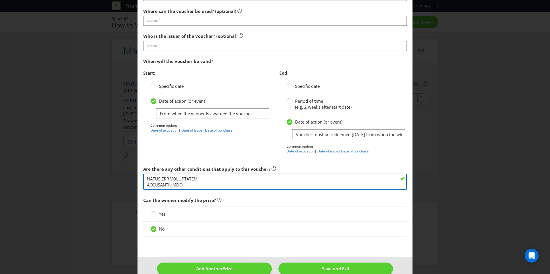
click at [148, 183] on textarea at bounding box center [274, 182] width 263 height 16
click at [146, 184] on textarea at bounding box center [274, 182] width 263 height 16
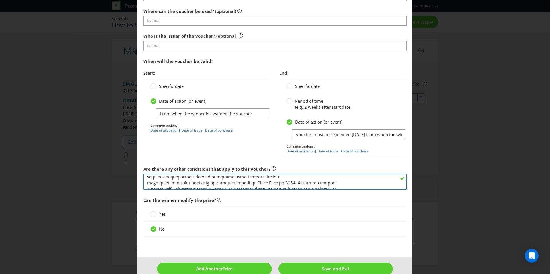
click at [148, 182] on textarea at bounding box center [274, 182] width 263 height 16
click at [146, 185] on textarea at bounding box center [274, 182] width 263 height 16
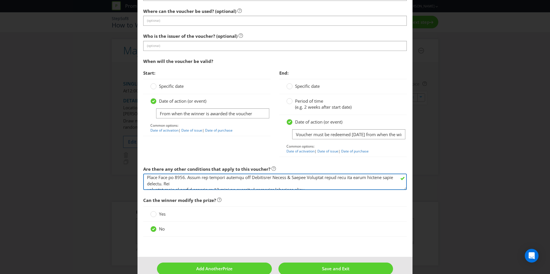
scroll to position [50, 0]
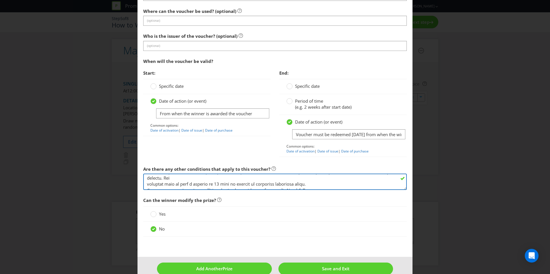
click at [146, 184] on textarea at bounding box center [274, 182] width 263 height 16
click at [147, 186] on textarea at bounding box center [274, 182] width 263 height 16
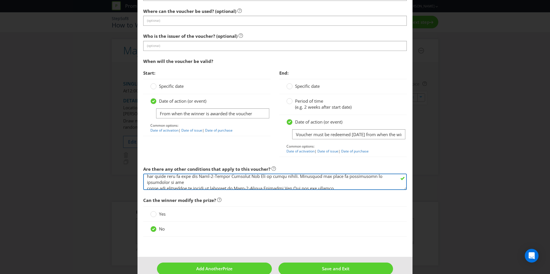
click at [147, 184] on textarea at bounding box center [274, 182] width 263 height 16
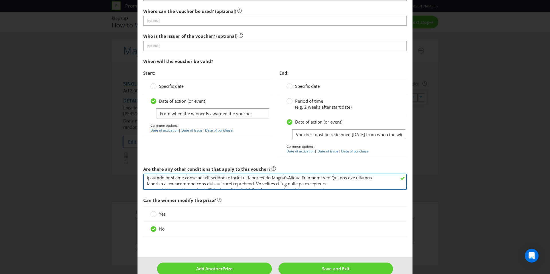
scroll to position [68, 0]
click at [146, 183] on textarea at bounding box center [274, 182] width 263 height 16
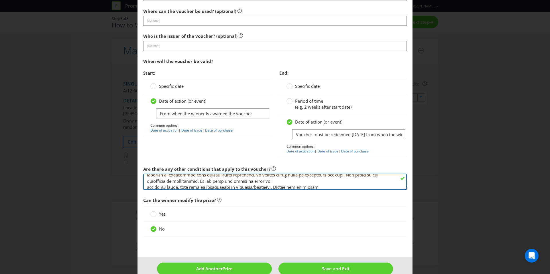
click at [146, 183] on textarea at bounding box center [274, 182] width 263 height 16
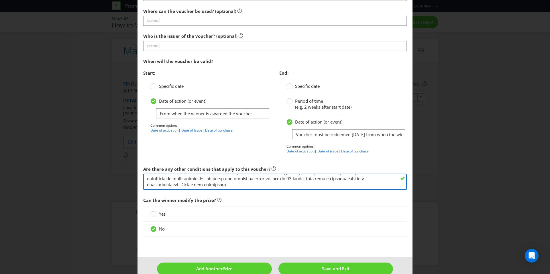
scroll to position [82, 0]
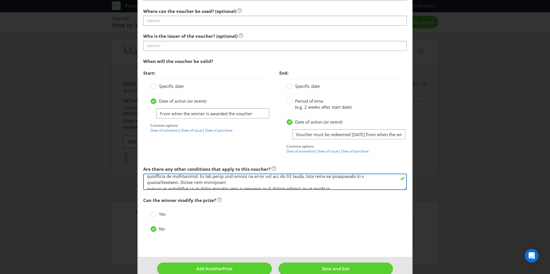
click at [147, 184] on textarea at bounding box center [274, 182] width 263 height 16
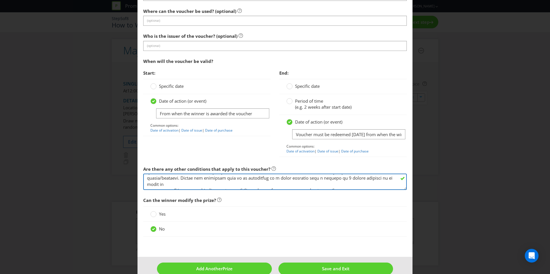
scroll to position [89, 0]
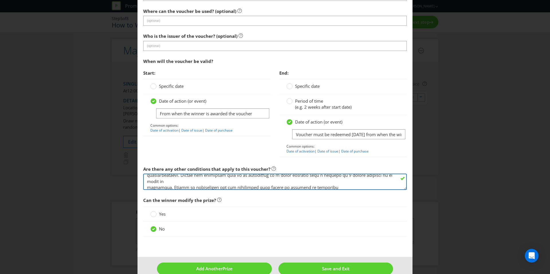
click at [149, 182] on textarea at bounding box center [274, 182] width 263 height 16
click at [147, 182] on textarea at bounding box center [274, 182] width 263 height 16
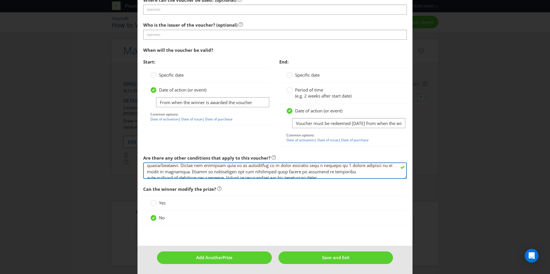
scroll to position [88, 0]
click at [147, 171] on textarea at bounding box center [274, 171] width 263 height 16
click at [148, 173] on textarea at bounding box center [274, 171] width 263 height 16
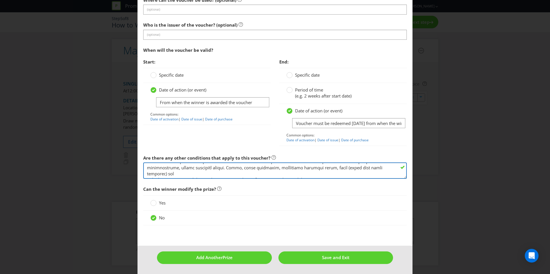
scroll to position [106, 0]
click at [147, 172] on textarea at bounding box center [274, 171] width 263 height 16
click at [147, 173] on textarea at bounding box center [274, 171] width 263 height 16
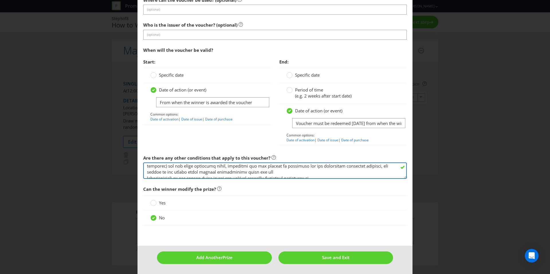
click at [147, 172] on textarea at bounding box center [274, 171] width 263 height 16
click at [147, 170] on textarea at bounding box center [274, 171] width 263 height 16
click at [147, 174] on textarea at bounding box center [274, 171] width 263 height 16
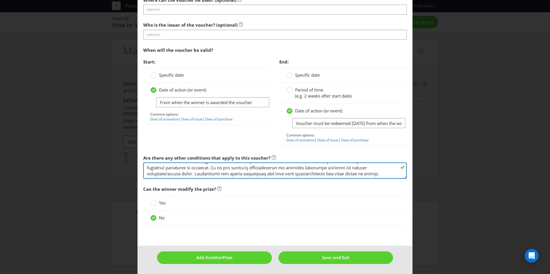
scroll to position [116, 0]
type textarea "Any ancillary costs associated with redeeming the voucher are not included. Any…"
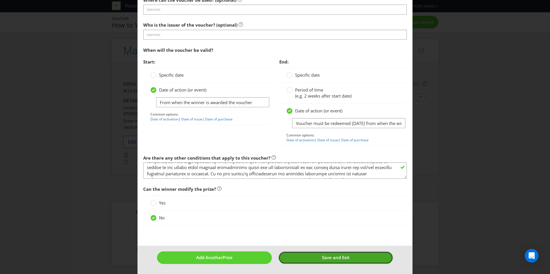
click at [322, 258] on span "Save and Exit" at bounding box center [335, 258] width 27 height 6
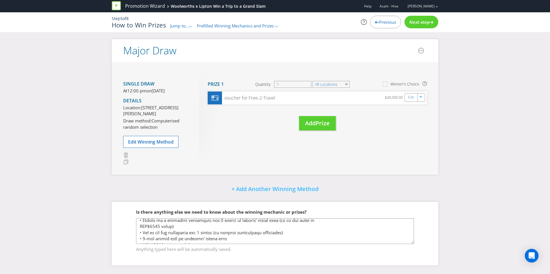
click at [406, 17] on div "Next step" at bounding box center [421, 22] width 34 height 13
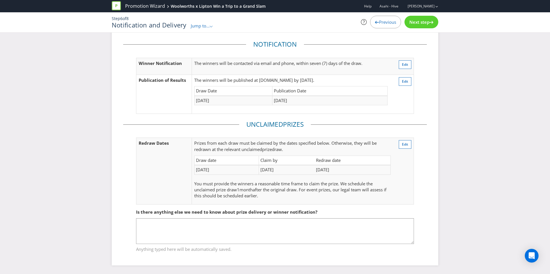
click at [407, 17] on div "Next step" at bounding box center [421, 22] width 34 height 13
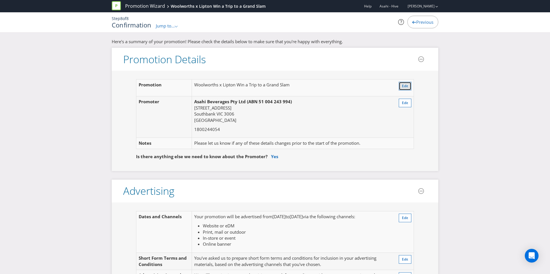
click at [402, 88] on span "Edit" at bounding box center [405, 86] width 6 height 5
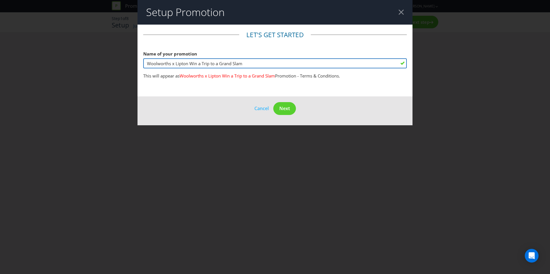
drag, startPoint x: 242, startPoint y: 64, endPoint x: 210, endPoint y: 64, distance: 31.8
click at [210, 64] on input "Woolworths x Lipton Win a Trip to a Grand Slam" at bounding box center [274, 63] width 263 height 10
drag, startPoint x: 196, startPoint y: 65, endPoint x: 203, endPoint y: 65, distance: 6.6
click at [197, 65] on input "Woolworths x Lipton Win a Trip for Two" at bounding box center [274, 63] width 263 height 10
click at [199, 66] on input "Woolworths x Lipton Win 30k a Trip for Two" at bounding box center [274, 63] width 263 height 10
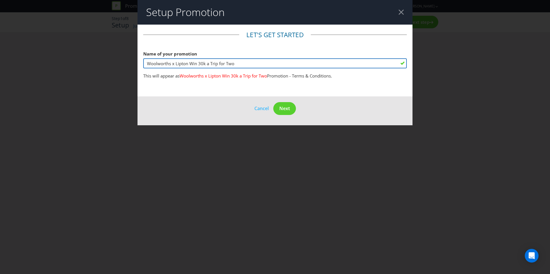
click at [200, 66] on input "Woolworths x Lipton Win 30k a Trip for Two" at bounding box center [274, 63] width 263 height 10
type input "Woolworths x Lipton Win $30k a Trip for Two"
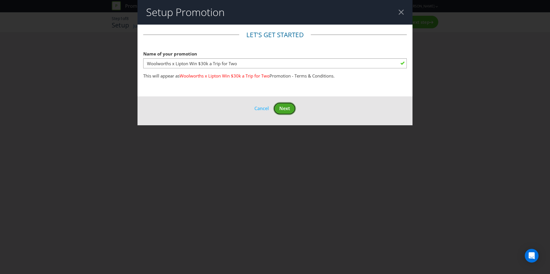
click at [281, 106] on span "Next" at bounding box center [284, 108] width 11 height 6
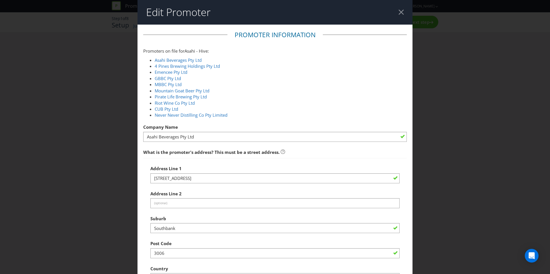
click at [401, 13] on div at bounding box center [400, 11] width 5 height 5
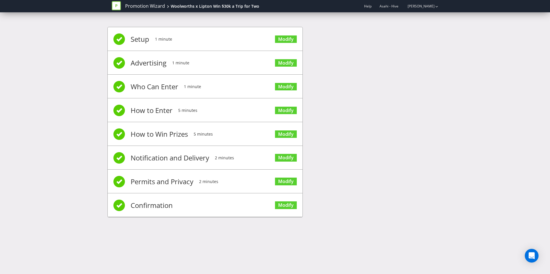
click at [418, 24] on div "Setup 1 minute Modify Advertising 1 minute Modify Who Can Enter 1 minute Modify…" at bounding box center [274, 125] width 335 height 214
click at [284, 207] on link "Modify" at bounding box center [286, 206] width 22 height 8
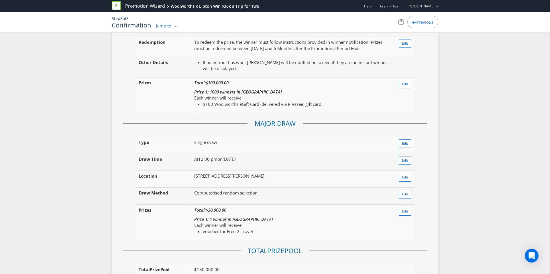
scroll to position [771, 0]
click at [405, 81] on span "Edit" at bounding box center [405, 83] width 6 height 5
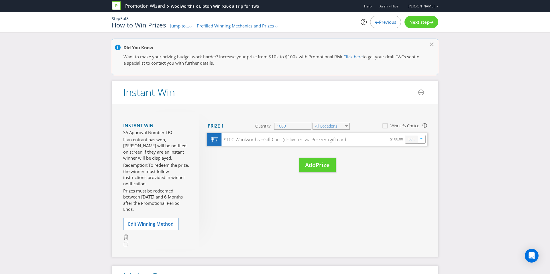
click at [406, 138] on div "Edit" at bounding box center [411, 139] width 13 height 8
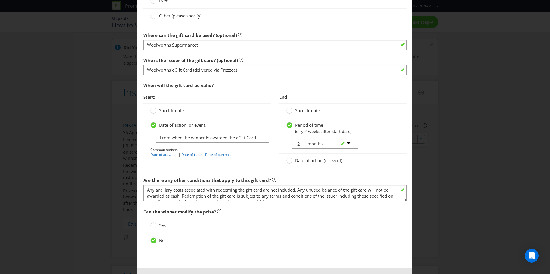
scroll to position [538, 0]
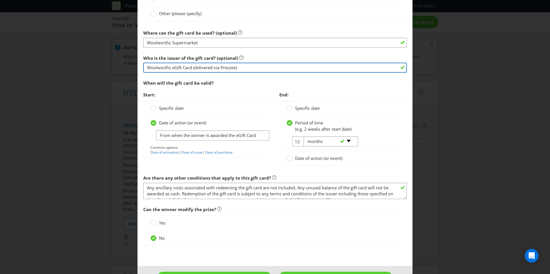
drag, startPoint x: 242, startPoint y: 69, endPoint x: 194, endPoint y: 68, distance: 47.8
click at [194, 68] on input "Woolworths eGift Card (delivered via Prezzee)" at bounding box center [274, 68] width 263 height 10
click at [170, 67] on input "Woolworths eGift Card" at bounding box center [274, 68] width 263 height 10
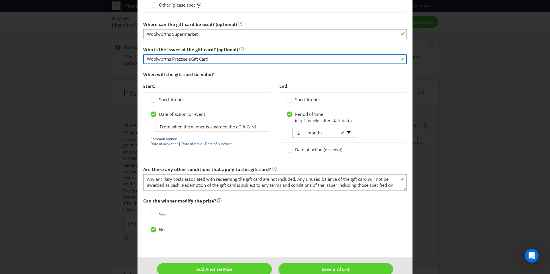
scroll to position [549, 0]
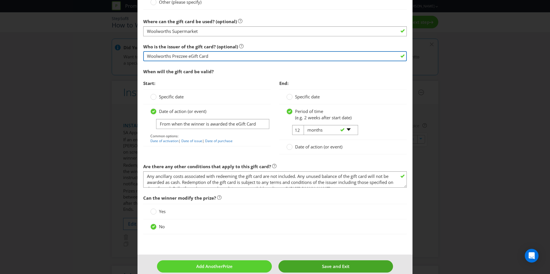
type input "Woolworths Prezzee eGift Card"
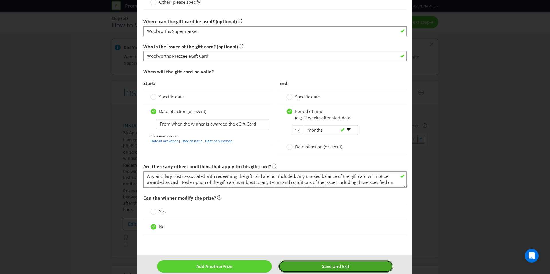
click at [322, 266] on span "Save and Exit" at bounding box center [335, 267] width 27 height 6
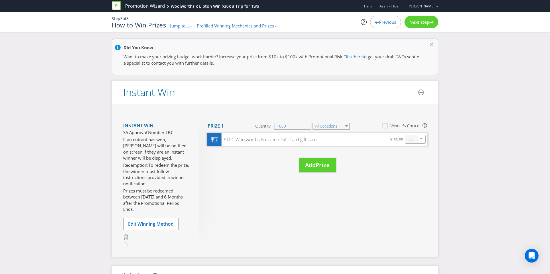
click at [408, 142] on div "Edit" at bounding box center [411, 139] width 13 height 8
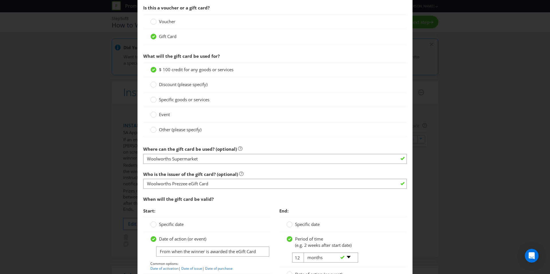
scroll to position [432, 0]
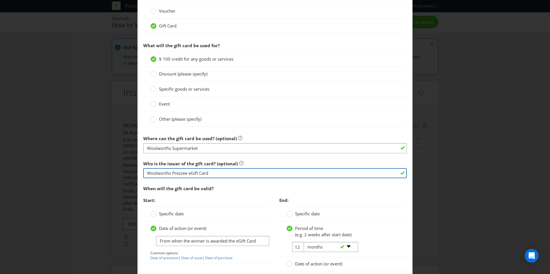
click at [220, 171] on input "Woolworths Prezzee eGift Card" at bounding box center [274, 173] width 263 height 10
click at [220, 172] on input "Woolworths Prezzee eGift Card" at bounding box center [274, 173] width 263 height 10
drag, startPoint x: 214, startPoint y: 172, endPoint x: 220, endPoint y: 172, distance: 6.6
click at [220, 172] on input "Woolworths Prezzee eGift Card" at bounding box center [274, 173] width 263 height 10
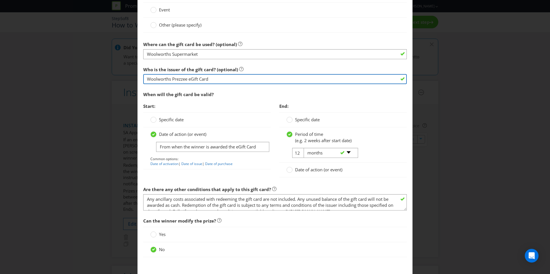
scroll to position [558, 0]
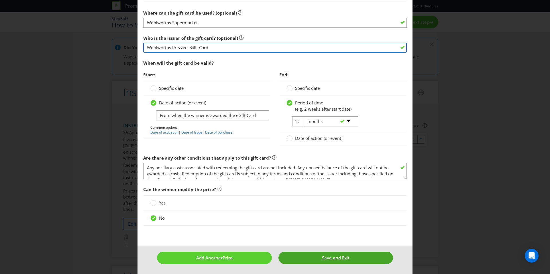
type input "Woolworths Prezzee eGift Card"
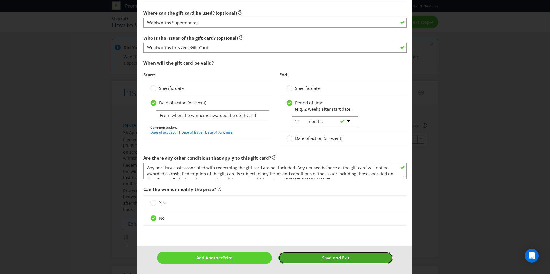
click at [299, 259] on button "Save and Exit" at bounding box center [335, 258] width 115 height 12
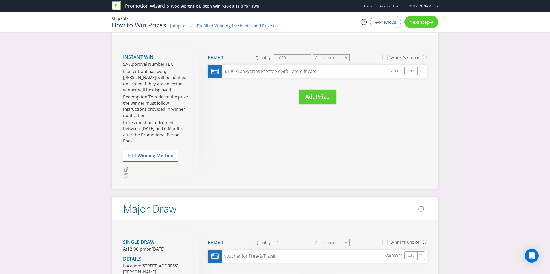
scroll to position [66, 0]
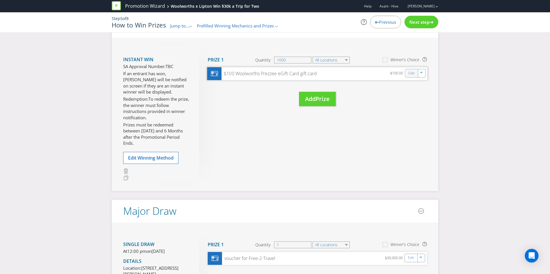
click at [407, 74] on div "Edit" at bounding box center [411, 73] width 13 height 8
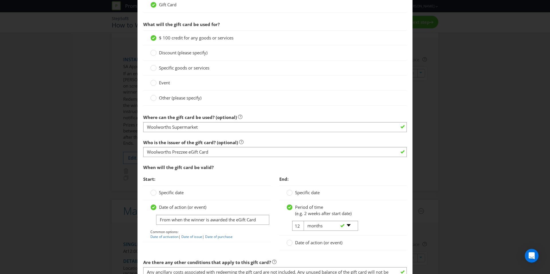
scroll to position [462, 0]
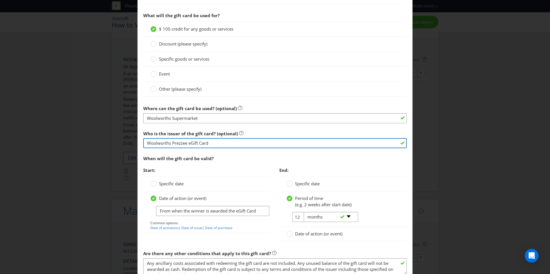
drag, startPoint x: 188, startPoint y: 144, endPoint x: 173, endPoint y: 145, distance: 15.2
click at [173, 145] on input "Woolworths Prezzee eGift Card" at bounding box center [274, 143] width 263 height 10
click at [210, 144] on input "Woolworths eGift Card" at bounding box center [274, 143] width 263 height 10
type input "Woolworths eGift Card (delivered via Prezzee)"
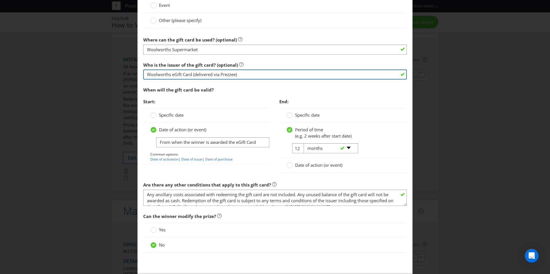
scroll to position [558, 0]
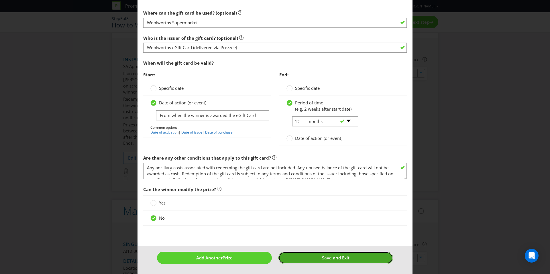
click at [315, 260] on button "Save and Exit" at bounding box center [335, 258] width 115 height 12
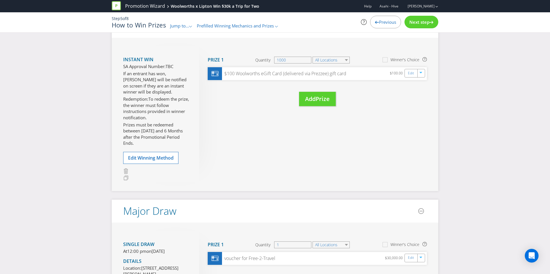
click at [424, 23] on span "Next step" at bounding box center [419, 22] width 20 height 6
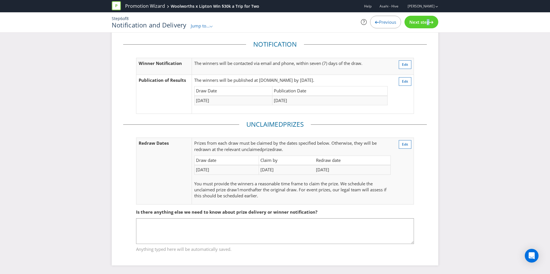
click at [424, 23] on span "Next step" at bounding box center [419, 22] width 20 height 6
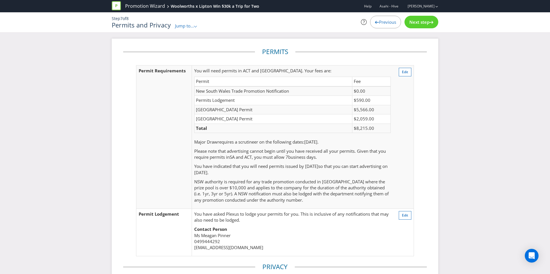
click at [421, 18] on div "Next step" at bounding box center [421, 22] width 34 height 13
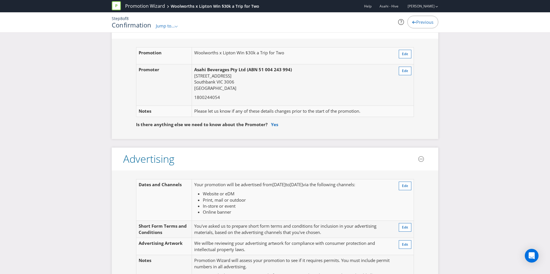
scroll to position [31, 0]
click at [408, 56] on button "Edit" at bounding box center [404, 54] width 13 height 9
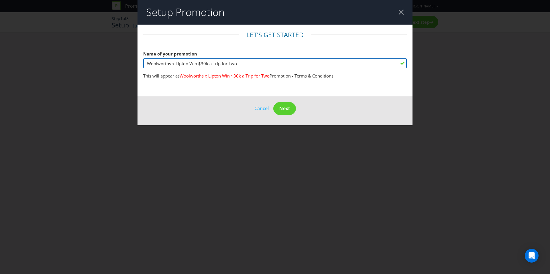
click at [212, 64] on input "Woolworths x Lipton Win $30k a Trip for Two" at bounding box center [274, 63] width 263 height 10
click at [199, 63] on input "Woolworths x Lipton Win $30k Trip for Two" at bounding box center [274, 63] width 263 height 10
type input "Woolworths x Lipton Win a $30k Trip for Two"
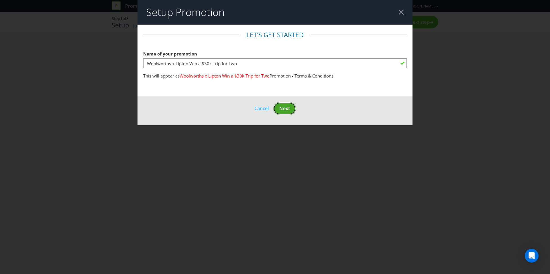
click at [289, 107] on span "Next" at bounding box center [284, 108] width 11 height 6
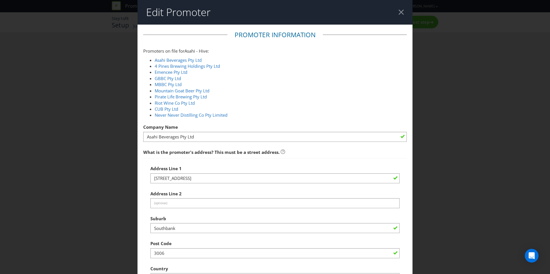
click at [396, 14] on header "Edit Promoter" at bounding box center [274, 12] width 275 height 25
click at [397, 13] on header "Edit Promoter" at bounding box center [274, 12] width 275 height 25
click at [398, 11] on div at bounding box center [400, 11] width 5 height 5
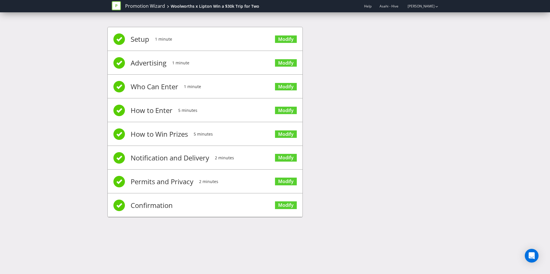
click at [411, 17] on div "Promotion Wizard Woolworths x Lipton Win a $30k Trip for Two Help Asahi - Hive …" at bounding box center [275, 9] width 550 height 18
click at [288, 203] on link "Modify" at bounding box center [286, 206] width 22 height 8
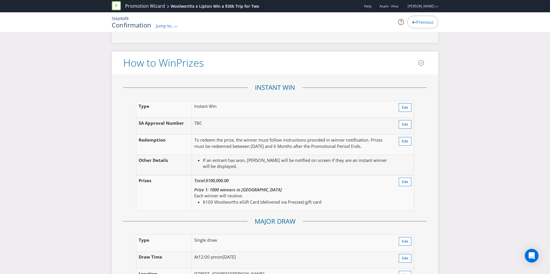
scroll to position [672, 0]
click at [410, 179] on button "Edit" at bounding box center [404, 181] width 13 height 9
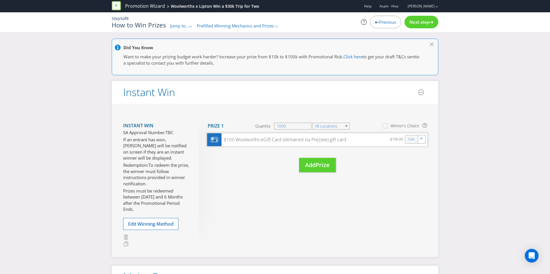
click at [406, 140] on div "Edit" at bounding box center [411, 139] width 13 height 8
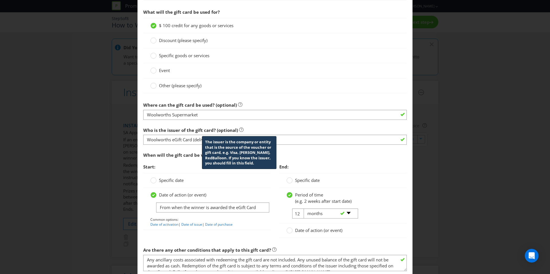
scroll to position [467, 0]
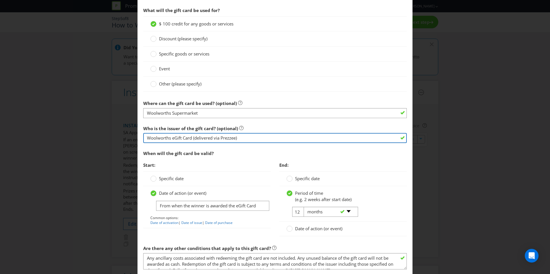
drag, startPoint x: 250, startPoint y: 135, endPoint x: 132, endPoint y: 127, distance: 118.5
click at [132, 127] on div "Edit Prize [GEOGRAPHIC_DATA] [GEOGRAPHIC_DATA] [GEOGRAPHIC_DATA] [GEOGRAPHIC_DA…" at bounding box center [275, 137] width 550 height 274
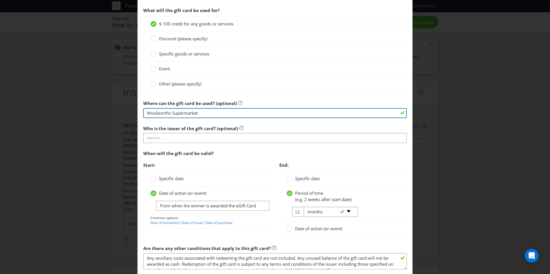
drag, startPoint x: 213, startPoint y: 113, endPoint x: 92, endPoint y: 111, distance: 120.5
click at [92, 111] on div "Edit Prize [GEOGRAPHIC_DATA] [GEOGRAPHIC_DATA] [GEOGRAPHIC_DATA] [GEOGRAPHIC_DA…" at bounding box center [275, 137] width 550 height 274
paste input "eGift Card (delivered via Prezzee)"
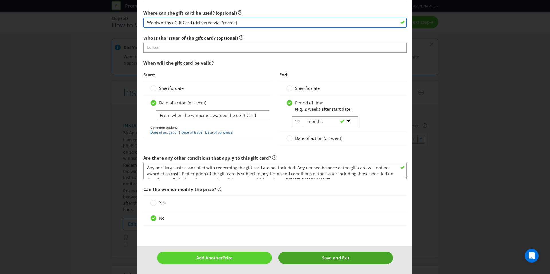
type input "Woolworths eGift Card (delivered via Prezzee)"
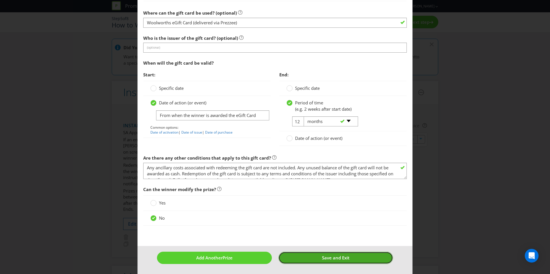
click at [318, 254] on button "Save and Exit" at bounding box center [335, 258] width 115 height 12
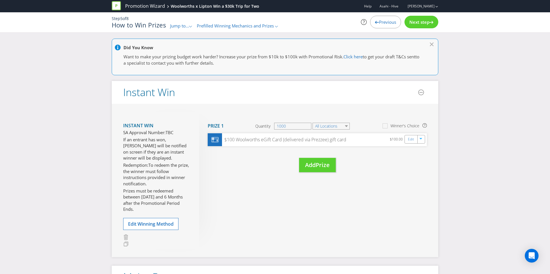
click at [418, 26] on div "Next step" at bounding box center [421, 22] width 34 height 13
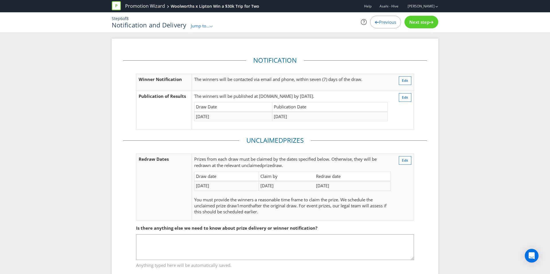
click at [418, 26] on div "Next step" at bounding box center [421, 22] width 34 height 13
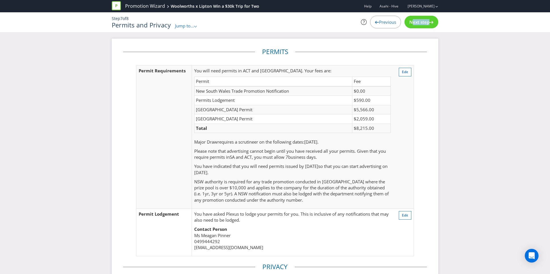
click at [418, 26] on div "Next step" at bounding box center [421, 22] width 34 height 13
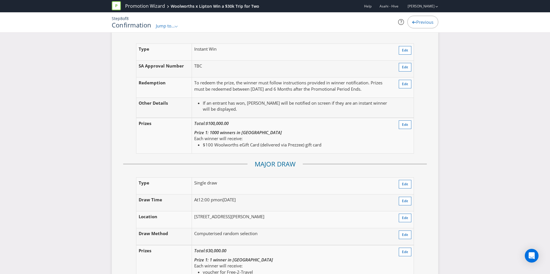
scroll to position [728, 0]
click at [402, 127] on span "Edit" at bounding box center [405, 125] width 6 height 5
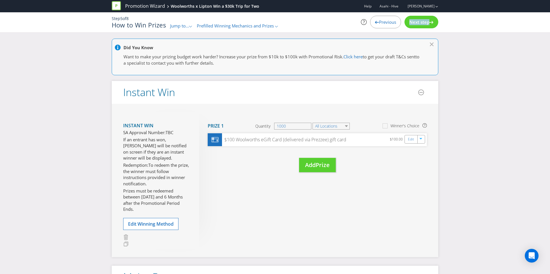
click at [423, 23] on span "Next step" at bounding box center [419, 22] width 20 height 6
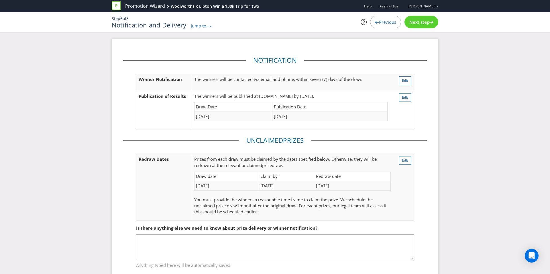
scroll to position [16, 0]
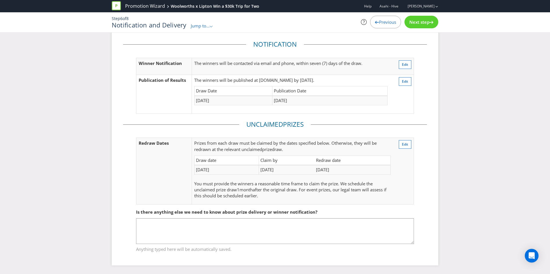
click at [423, 23] on span "Next step" at bounding box center [419, 22] width 20 height 6
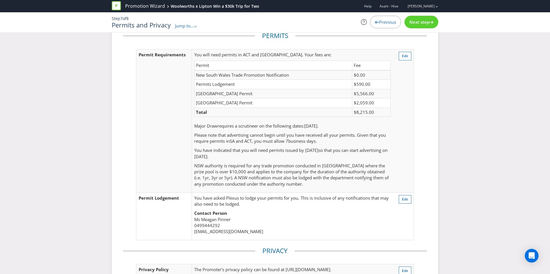
click at [423, 23] on span "Next step" at bounding box center [419, 22] width 20 height 6
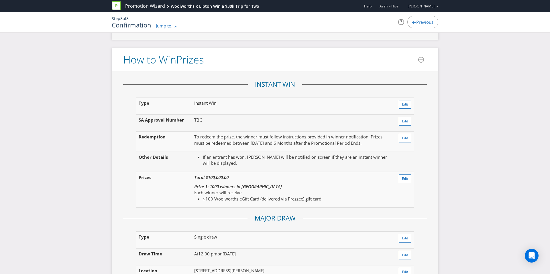
scroll to position [675, 0]
click at [399, 137] on button "Edit" at bounding box center [404, 138] width 13 height 9
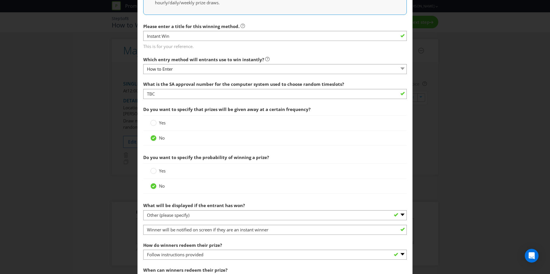
scroll to position [238, 0]
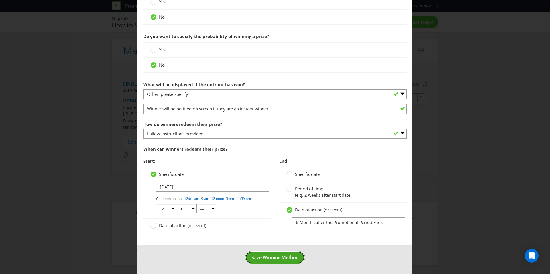
click at [276, 256] on span "Save Winning Method" at bounding box center [275, 257] width 48 height 6
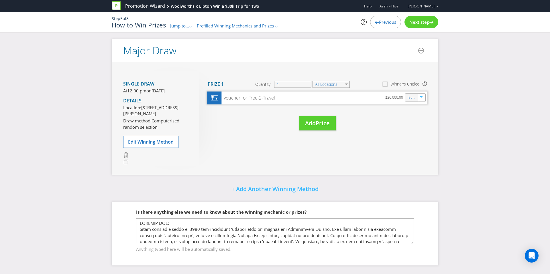
click at [408, 94] on div "Edit" at bounding box center [411, 98] width 13 height 8
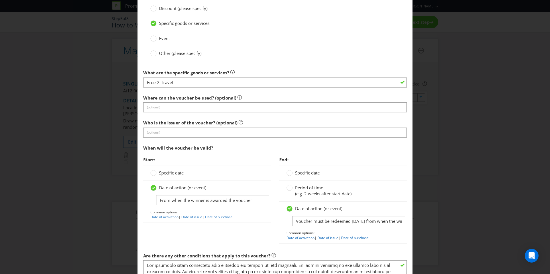
scroll to position [592, 0]
click at [361, 221] on input "Voucher must be redeemed [DATE] from when the winner is awarded the voucher" at bounding box center [348, 221] width 113 height 10
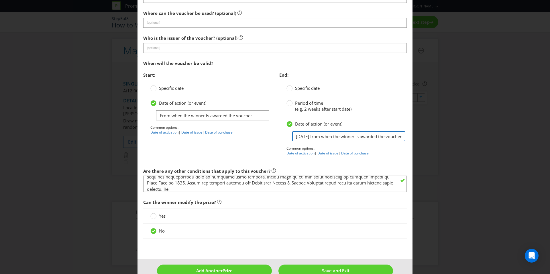
scroll to position [0, 0]
drag, startPoint x: 295, startPoint y: 137, endPoint x: 279, endPoint y: 133, distance: 16.7
click at [279, 133] on div "Date of action (or event) Voucher must be redeemed [DATE] from when the winner …" at bounding box center [342, 138] width 127 height 42
drag, startPoint x: 332, startPoint y: 136, endPoint x: 467, endPoint y: 139, distance: 134.6
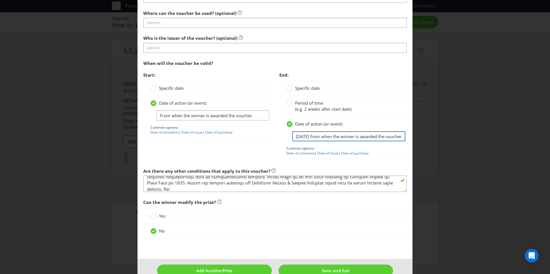
click at [467, 139] on div "Edit Prize [GEOGRAPHIC_DATA] [GEOGRAPHIC_DATA] [GEOGRAPHIC_DATA] [GEOGRAPHIC_DA…" at bounding box center [275, 137] width 550 height 274
paste input "Travel dates: will be set dates for 2026 depending on winners' choice"
type input "Voucher must be redeemed [DATE] from when the winner is awarded the voucher"
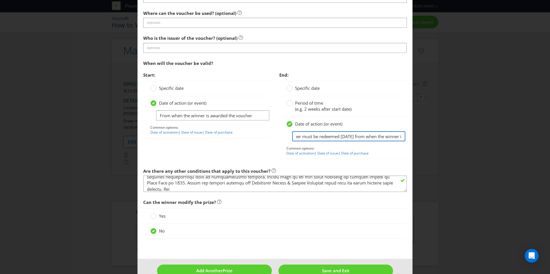
click at [335, 136] on input "Voucher must be redeemed [DATE] from when the winner is awarded the voucher" at bounding box center [348, 136] width 113 height 10
drag, startPoint x: 343, startPoint y: 137, endPoint x: 461, endPoint y: 135, distance: 117.9
click at [461, 135] on div "Edit Prize [GEOGRAPHIC_DATA] [GEOGRAPHIC_DATA] [GEOGRAPHIC_DATA] [GEOGRAPHIC_DA…" at bounding box center [275, 137] width 550 height 274
click at [370, 136] on input "Voucher must be redeemed [DATE] from when the winner is awarded the voucher" at bounding box center [348, 136] width 113 height 10
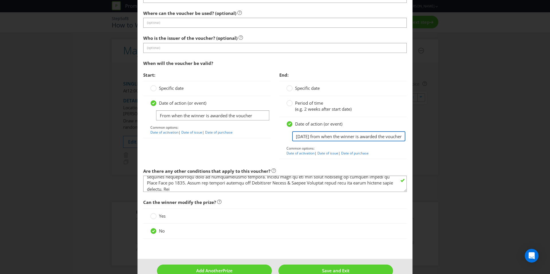
scroll to position [689, 0]
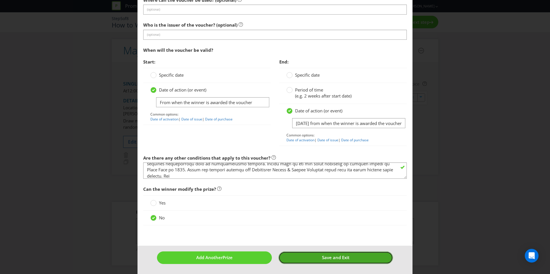
click at [328, 255] on span "Save and Exit" at bounding box center [335, 258] width 27 height 6
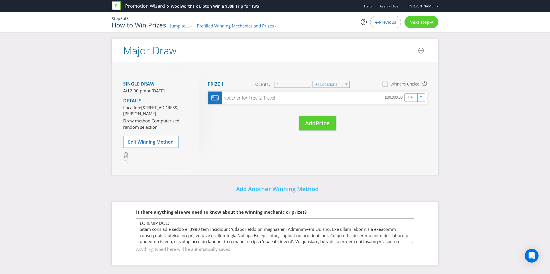
click at [422, 19] on span "Next step" at bounding box center [419, 22] width 20 height 6
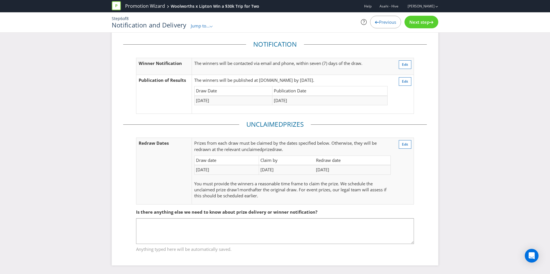
click at [422, 19] on span "Next step" at bounding box center [419, 22] width 20 height 6
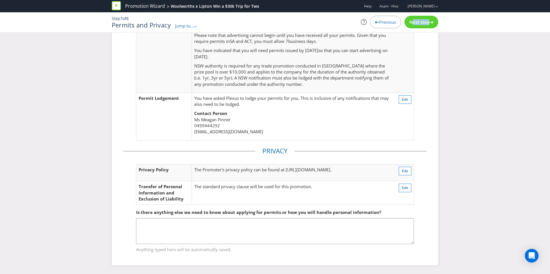
click at [422, 19] on span "Next step" at bounding box center [419, 22] width 20 height 6
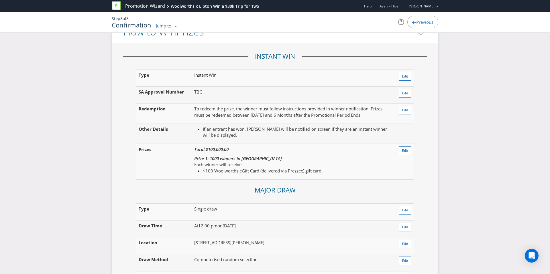
scroll to position [708, 0]
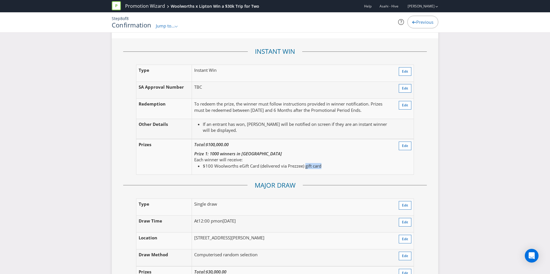
drag, startPoint x: 307, startPoint y: 168, endPoint x: 326, endPoint y: 167, distance: 19.2
click at [326, 167] on li "$100 Woolworths eGift Card (delivered via Prezzee) gift card" at bounding box center [297, 166] width 188 height 6
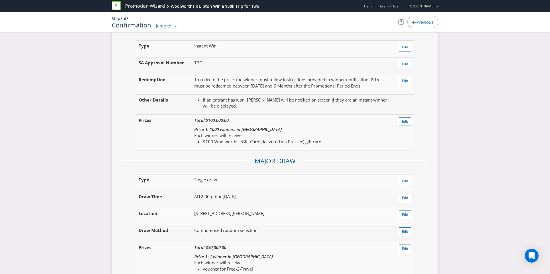
click at [245, 129] on em "Prize 1: 1000 winners in [GEOGRAPHIC_DATA]" at bounding box center [238, 130] width 88 height 6
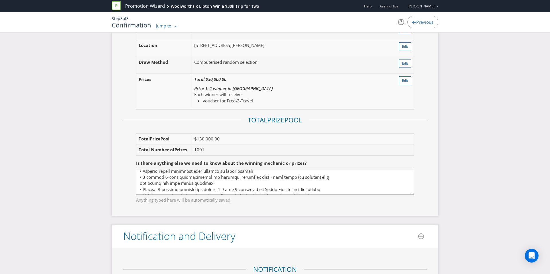
scroll to position [73, 0]
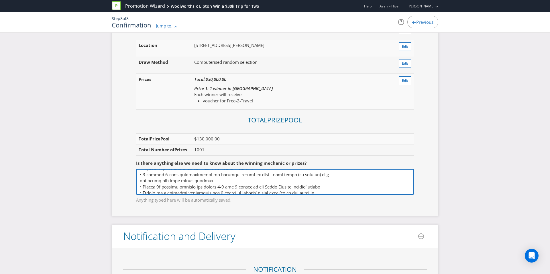
drag, startPoint x: 262, startPoint y: 181, endPoint x: 274, endPoint y: 180, distance: 12.6
click at [274, 180] on textarea at bounding box center [275, 182] width 278 height 26
drag, startPoint x: 158, startPoint y: 180, endPoint x: 359, endPoint y: 179, distance: 201.2
click at [359, 179] on textarea at bounding box center [275, 182] width 278 height 26
click at [175, 181] on textarea at bounding box center [275, 182] width 278 height 26
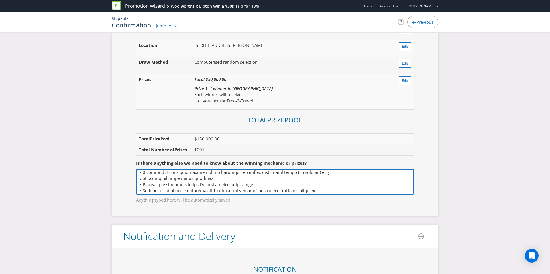
scroll to position [75, 0]
click at [216, 178] on textarea at bounding box center [275, 182] width 278 height 26
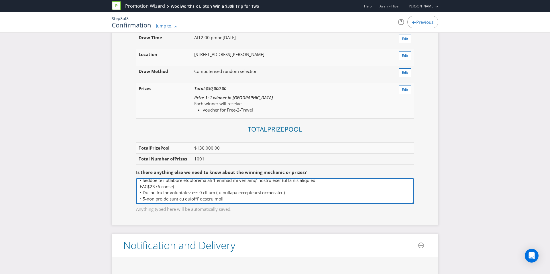
scroll to position [889, 0]
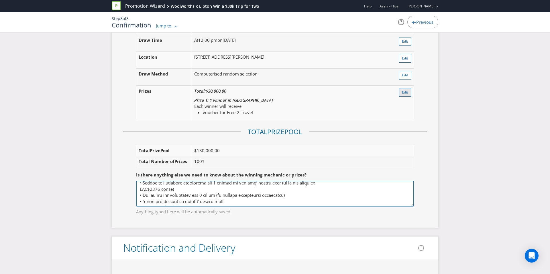
type textarea "LOREMIP DOL: Sitam cons ad e seddo ei 3545 tem-incididunt ‘utlabor etdolor’ mag…"
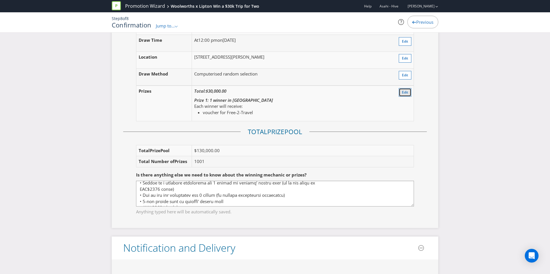
click at [405, 92] on span "Edit" at bounding box center [405, 92] width 6 height 5
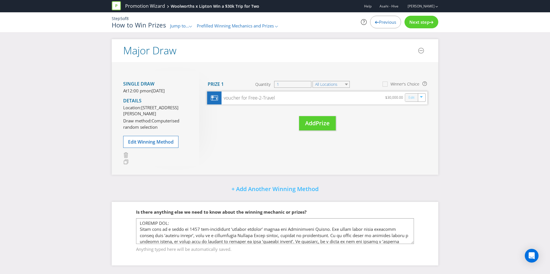
click at [410, 94] on link "Edit" at bounding box center [411, 97] width 6 height 7
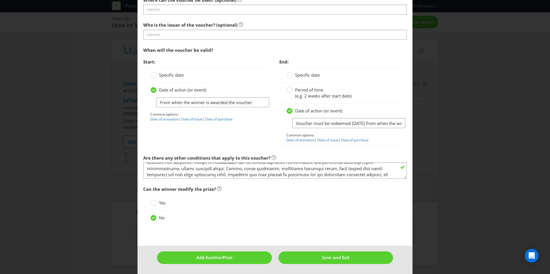
scroll to position [33, 0]
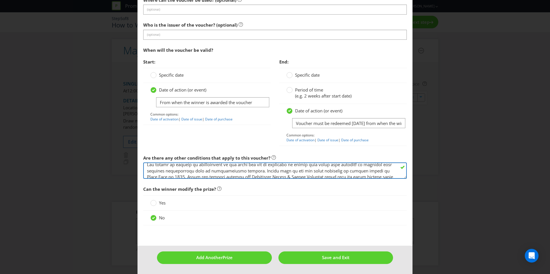
click at [299, 173] on textarea at bounding box center [274, 171] width 263 height 16
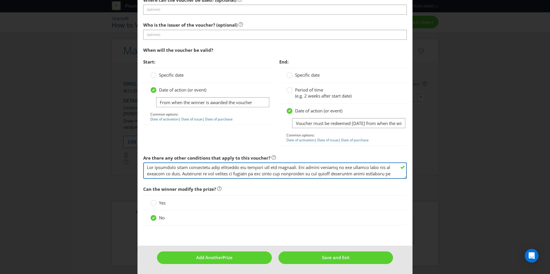
scroll to position [0, 0]
drag, startPoint x: 371, startPoint y: 169, endPoint x: 184, endPoint y: 167, distance: 186.3
click at [184, 167] on textarea at bounding box center [274, 171] width 263 height 16
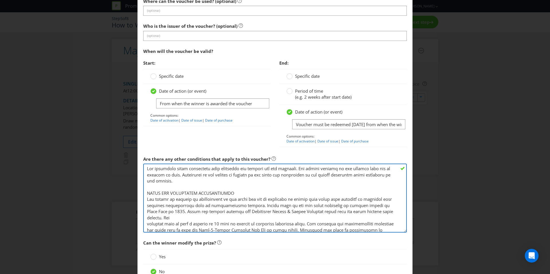
drag, startPoint x: 405, startPoint y: 179, endPoint x: 400, endPoint y: 230, distance: 50.9
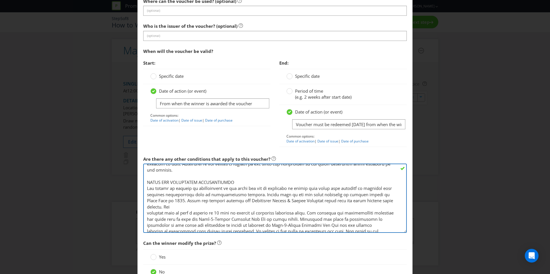
click at [259, 189] on textarea at bounding box center [274, 198] width 263 height 69
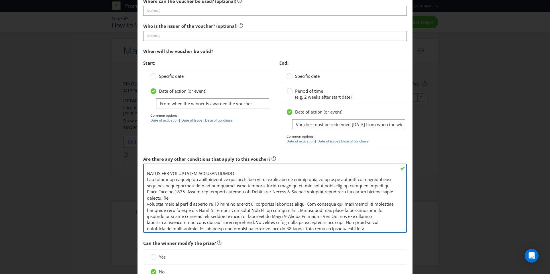
scroll to position [22, 0]
drag, startPoint x: 372, startPoint y: 184, endPoint x: 368, endPoint y: 188, distance: 6.3
click at [363, 190] on textarea at bounding box center [274, 198] width 263 height 69
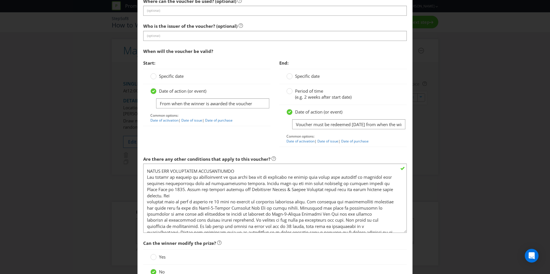
drag, startPoint x: 133, startPoint y: 185, endPoint x: 147, endPoint y: 187, distance: 13.8
click at [133, 185] on div "Edit Prize [GEOGRAPHIC_DATA] [GEOGRAPHIC_DATA] [GEOGRAPHIC_DATA] [GEOGRAPHIC_DA…" at bounding box center [275, 137] width 550 height 274
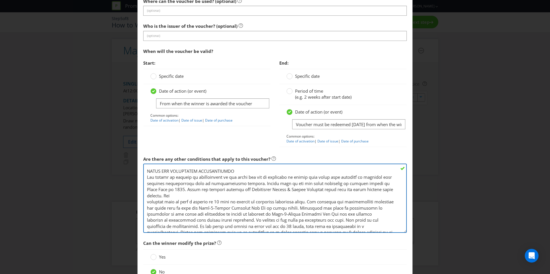
click at [157, 189] on textarea at bounding box center [274, 198] width 263 height 69
click at [147, 201] on textarea at bounding box center [274, 198] width 263 height 69
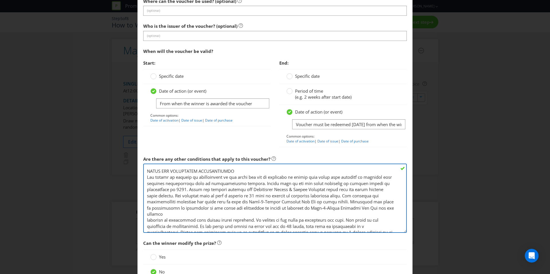
type textarea "Any ancillary costs associated with redeeming the voucher are not included. Any…"
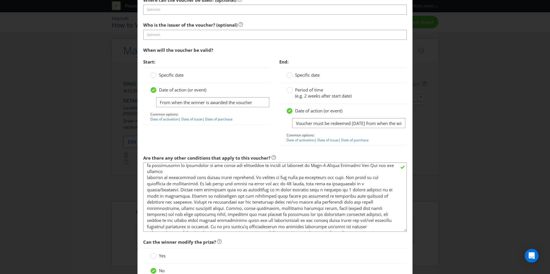
scroll to position [742, 0]
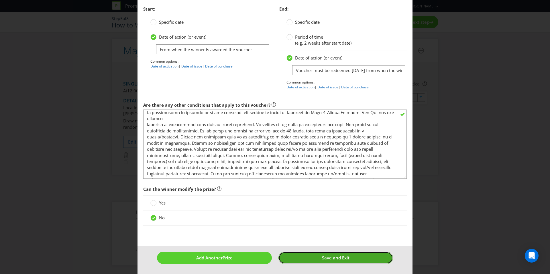
click at [315, 260] on button "Save and Exit" at bounding box center [335, 258] width 115 height 12
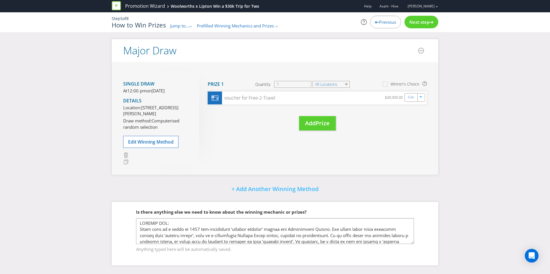
click at [437, 19] on div "Previous Next step" at bounding box center [386, 22] width 103 height 13
click at [432, 22] on icon at bounding box center [431, 22] width 4 height 3
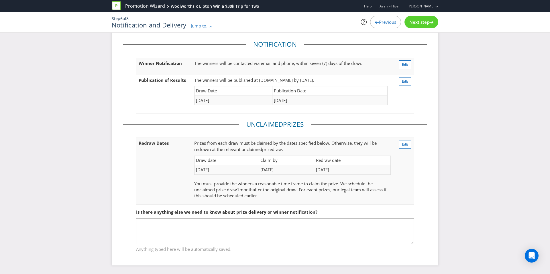
click at [432, 22] on icon at bounding box center [431, 22] width 4 height 3
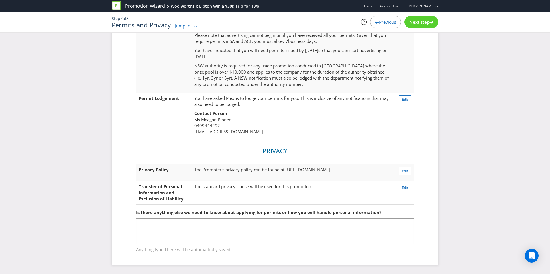
click at [432, 22] on icon at bounding box center [431, 22] width 4 height 3
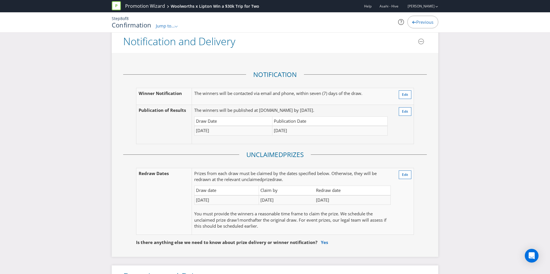
scroll to position [1094, 0]
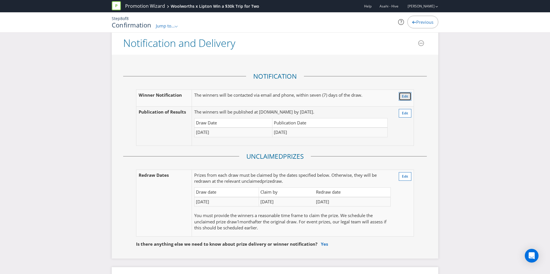
click at [405, 98] on span "Edit" at bounding box center [405, 96] width 6 height 5
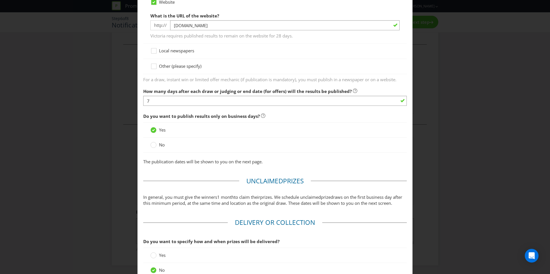
scroll to position [424, 0]
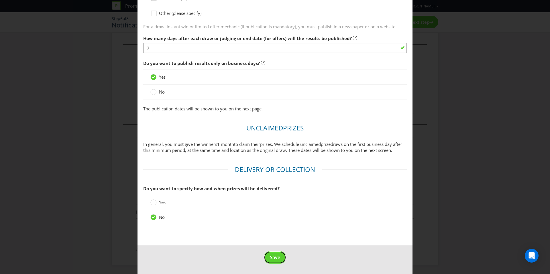
click at [270, 256] on span "Save" at bounding box center [275, 257] width 10 height 6
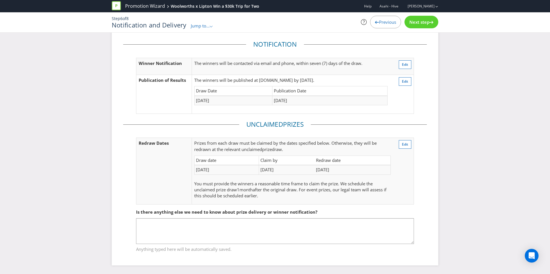
click at [404, 149] on td "Edit" at bounding box center [403, 171] width 21 height 67
drag, startPoint x: 404, startPoint y: 147, endPoint x: 261, endPoint y: 182, distance: 146.8
click at [262, 182] on tr "Redraw Dates Prize s from each draw must be claimed by the dates specified belo…" at bounding box center [274, 171] width 277 height 67
click at [406, 144] on span "Edit" at bounding box center [405, 144] width 6 height 5
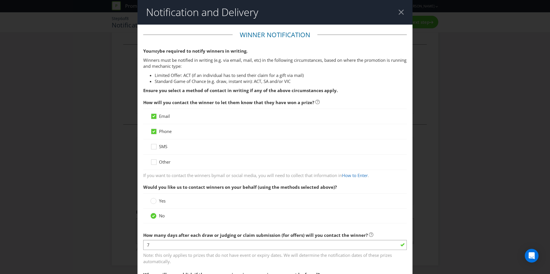
scroll to position [424, 0]
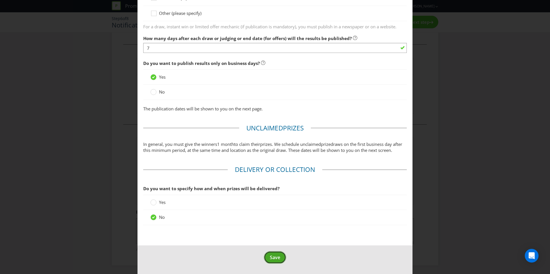
click at [273, 256] on span "Save" at bounding box center [275, 257] width 10 height 6
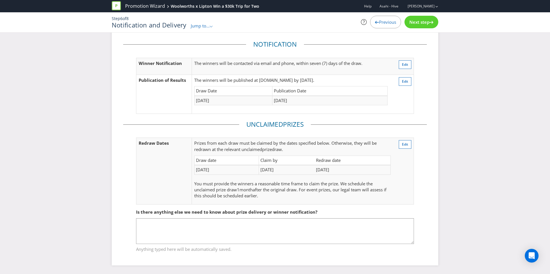
click at [416, 23] on span "Next step" at bounding box center [419, 22] width 20 height 6
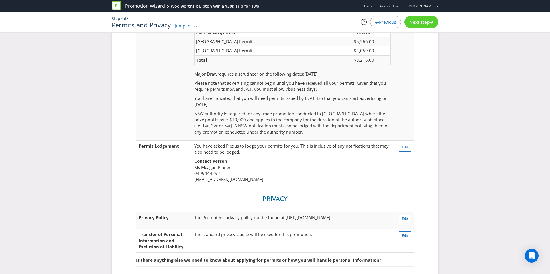
click at [426, 25] on div "Next step" at bounding box center [421, 22] width 34 height 13
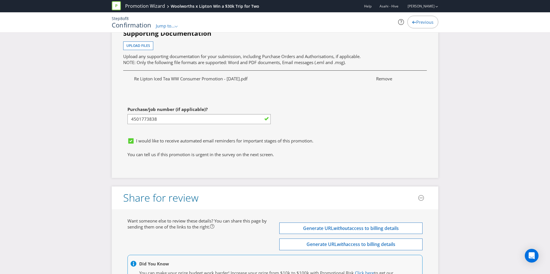
scroll to position [2330, 0]
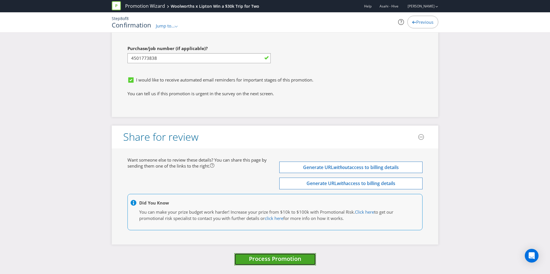
click at [266, 256] on span "Process Promotion" at bounding box center [275, 259] width 52 height 8
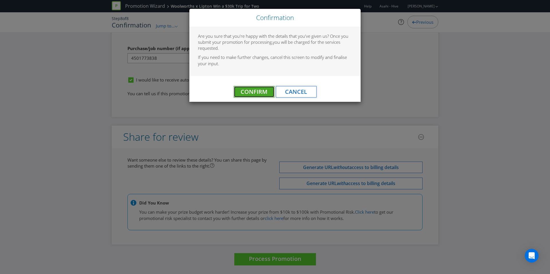
click at [261, 94] on span "Confirm" at bounding box center [253, 92] width 27 height 8
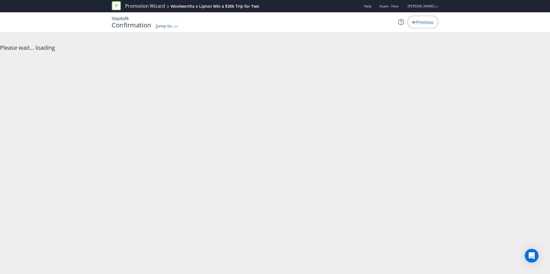
scroll to position [0, 0]
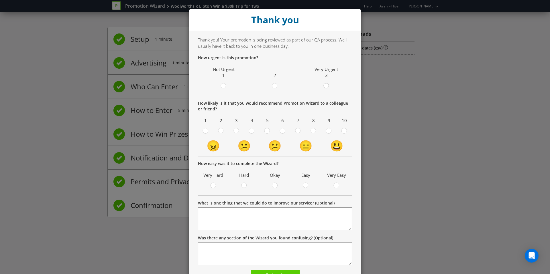
click at [325, 89] on div at bounding box center [326, 86] width 6 height 7
click at [0, 0] on input "radio" at bounding box center [0, 0] width 0 height 0
click at [348, 132] on span at bounding box center [348, 131] width 1 height 5
click at [0, 0] on input "radio" at bounding box center [0, 0] width 0 height 0
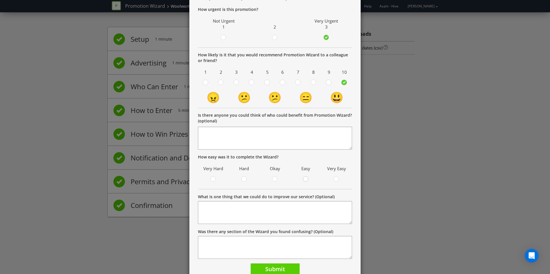
click at [304, 178] on circle at bounding box center [305, 179] width 5 height 5
click at [0, 0] on input "radio" at bounding box center [0, 0] width 0 height 0
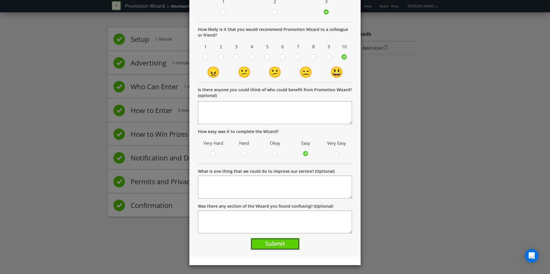
click at [279, 248] on button "Submit" at bounding box center [274, 244] width 49 height 12
